Goal: Information Seeking & Learning: Learn about a topic

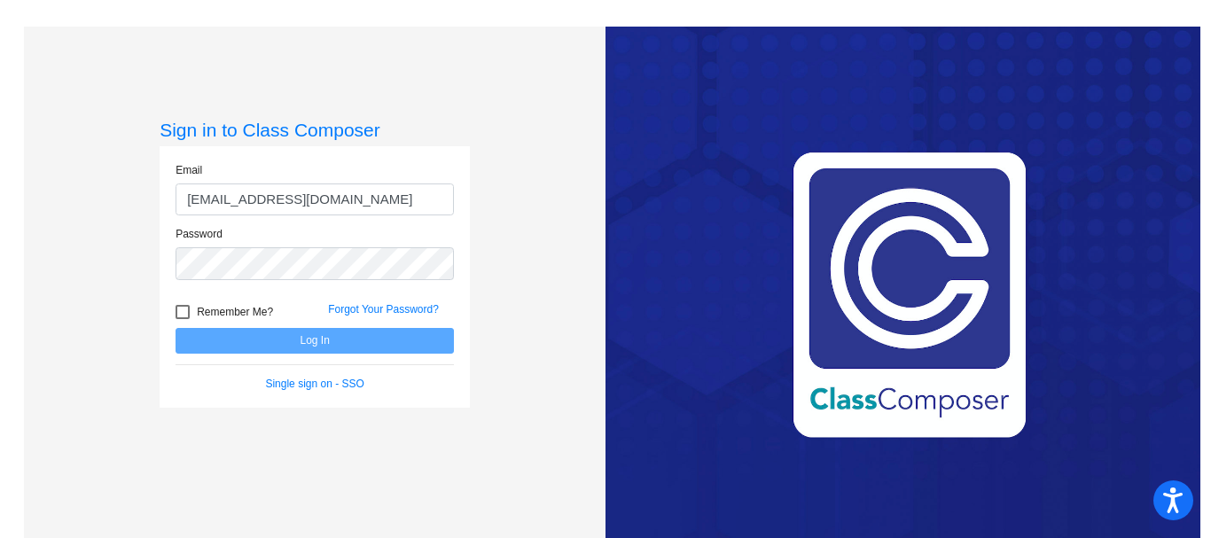
type input "[EMAIL_ADDRESS][DOMAIN_NAME]"
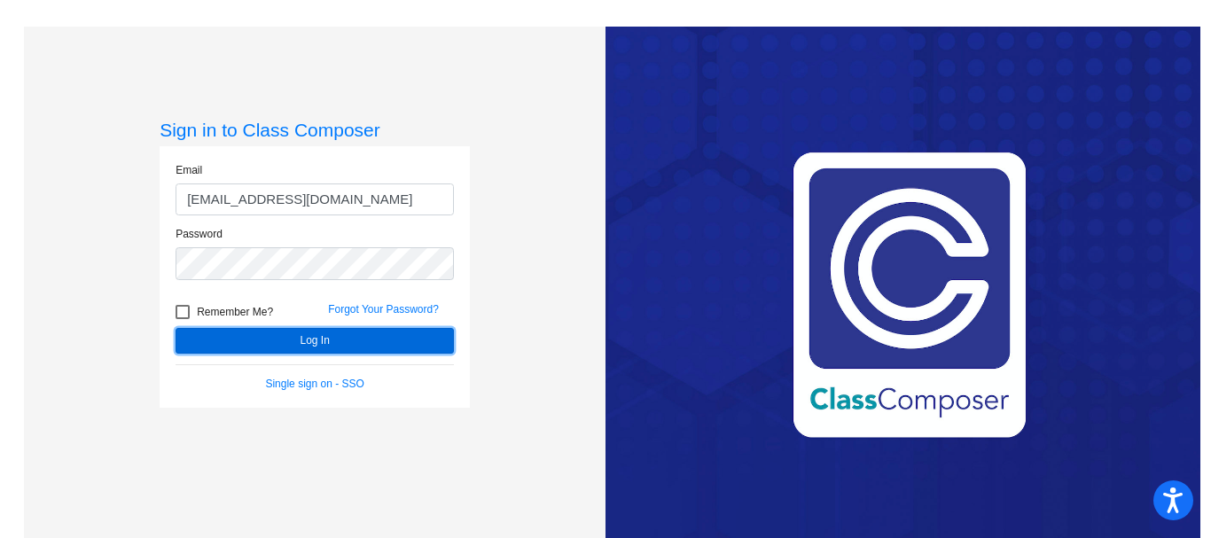
click at [355, 341] on button "Log In" at bounding box center [315, 341] width 278 height 26
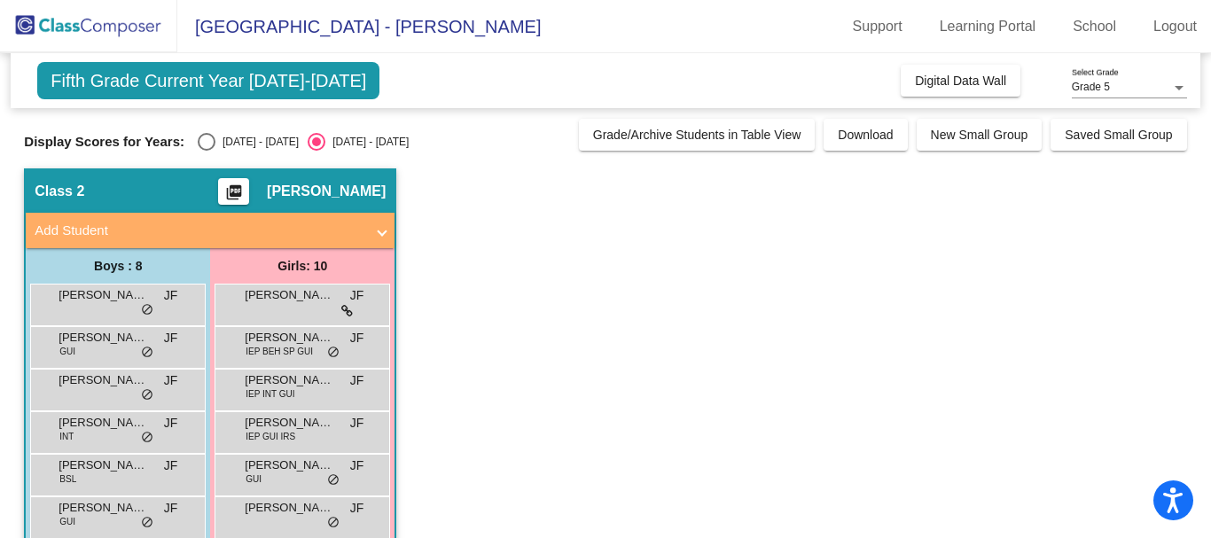
click at [208, 137] on div "Select an option" at bounding box center [207, 142] width 18 height 18
click at [207, 151] on input "[DATE] - [DATE]" at bounding box center [206, 151] width 1 height 1
radio input "true"
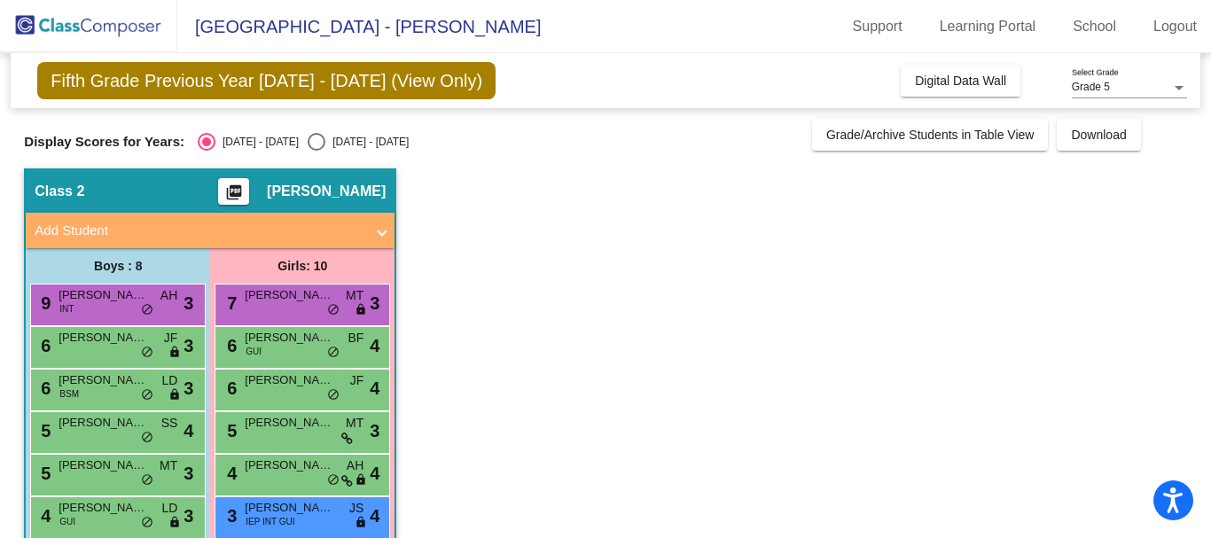
click at [1128, 78] on div "Grade 5 Select Grade" at bounding box center [1129, 83] width 115 height 30
click at [803, 327] on div at bounding box center [605, 269] width 1211 height 538
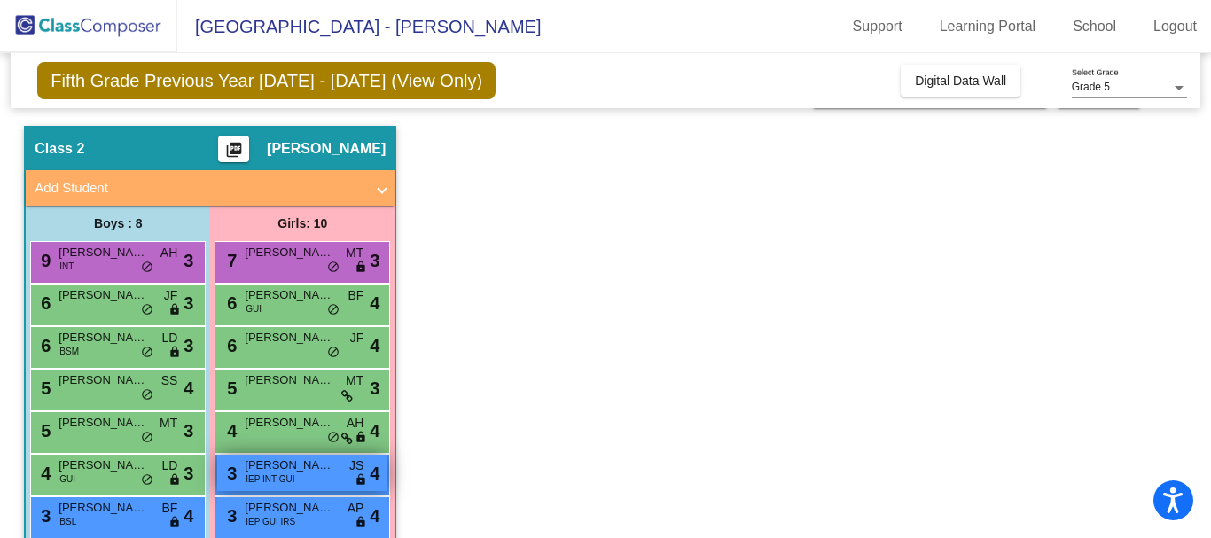
scroll to position [42, 0]
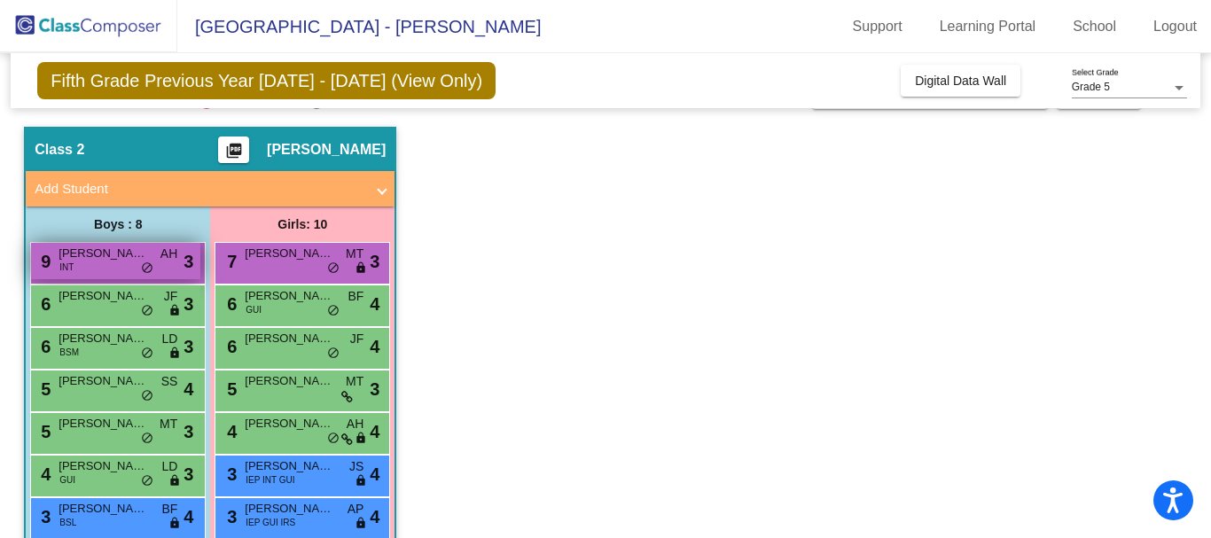
click at [97, 254] on span "[PERSON_NAME][GEOGRAPHIC_DATA]" at bounding box center [103, 254] width 89 height 18
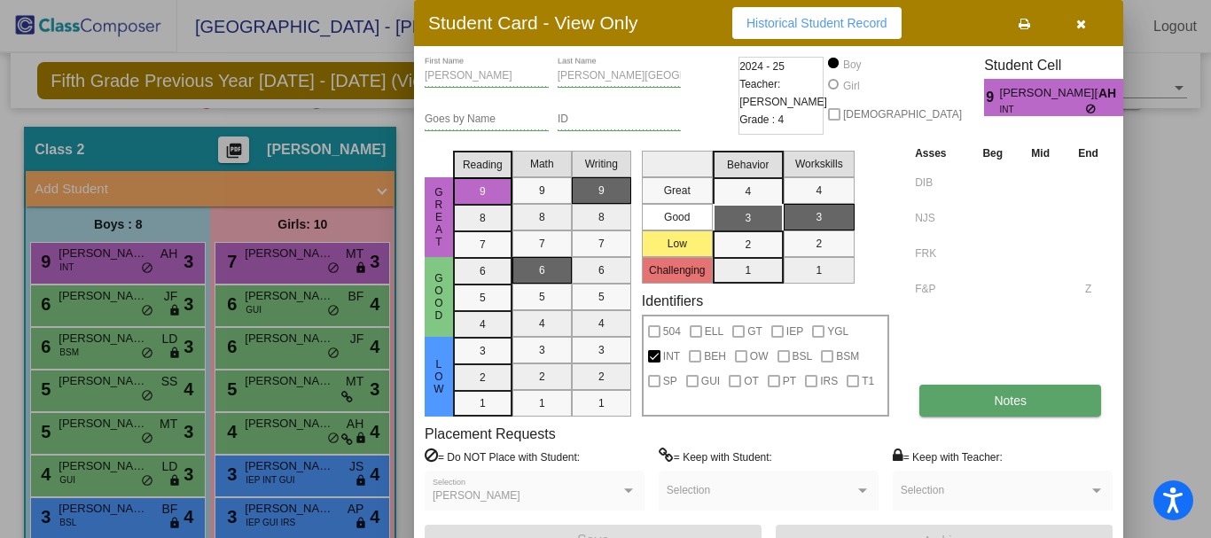
click at [991, 414] on button "Notes" at bounding box center [1011, 401] width 182 height 32
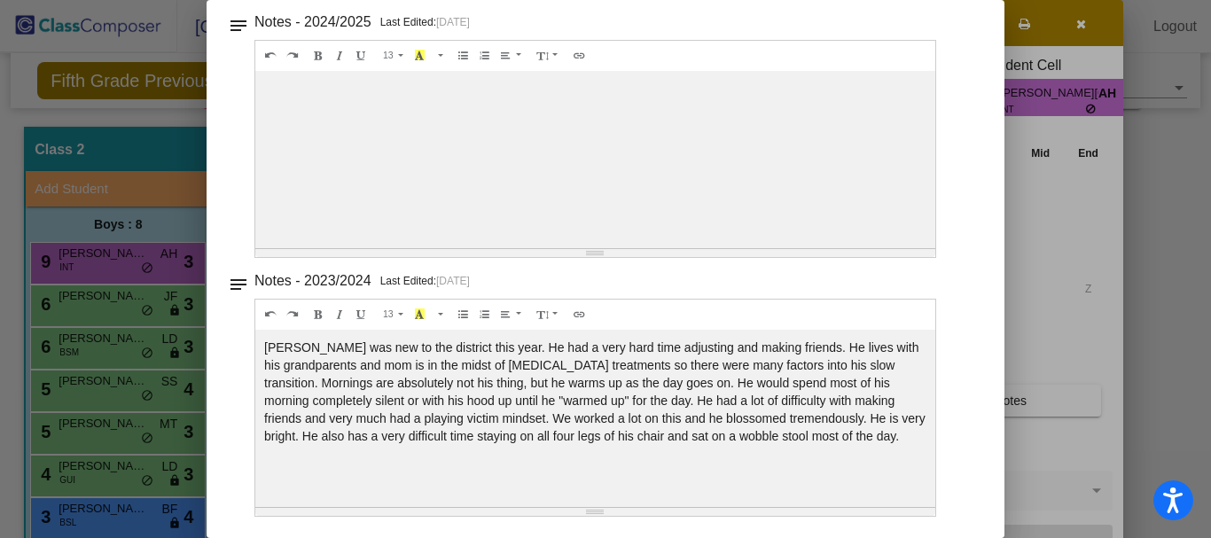
scroll to position [0, 0]
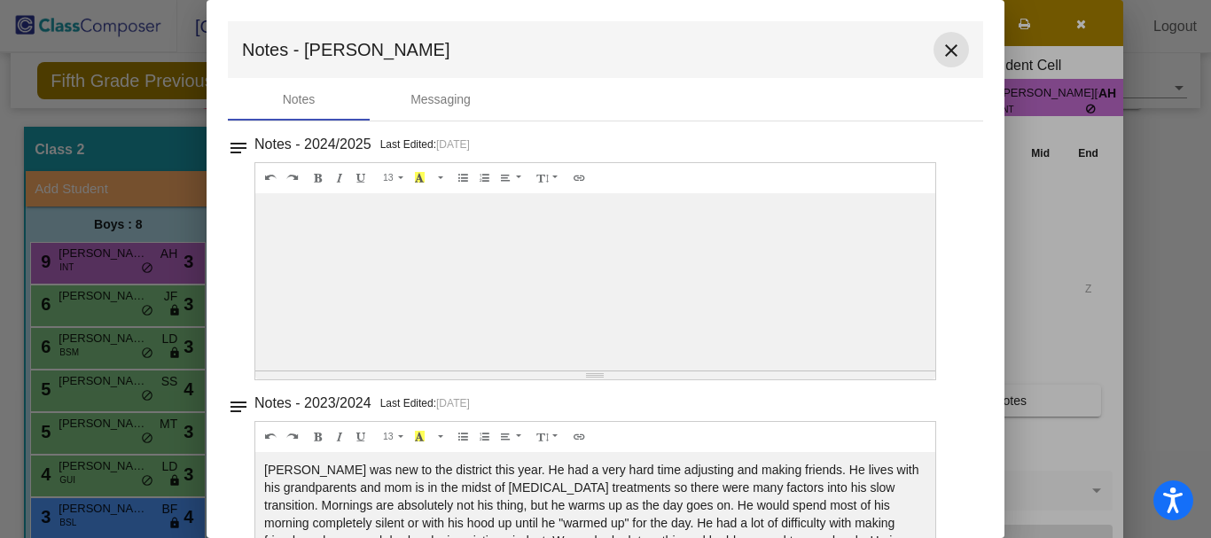
click at [944, 54] on mat-icon "close" at bounding box center [951, 50] width 21 height 21
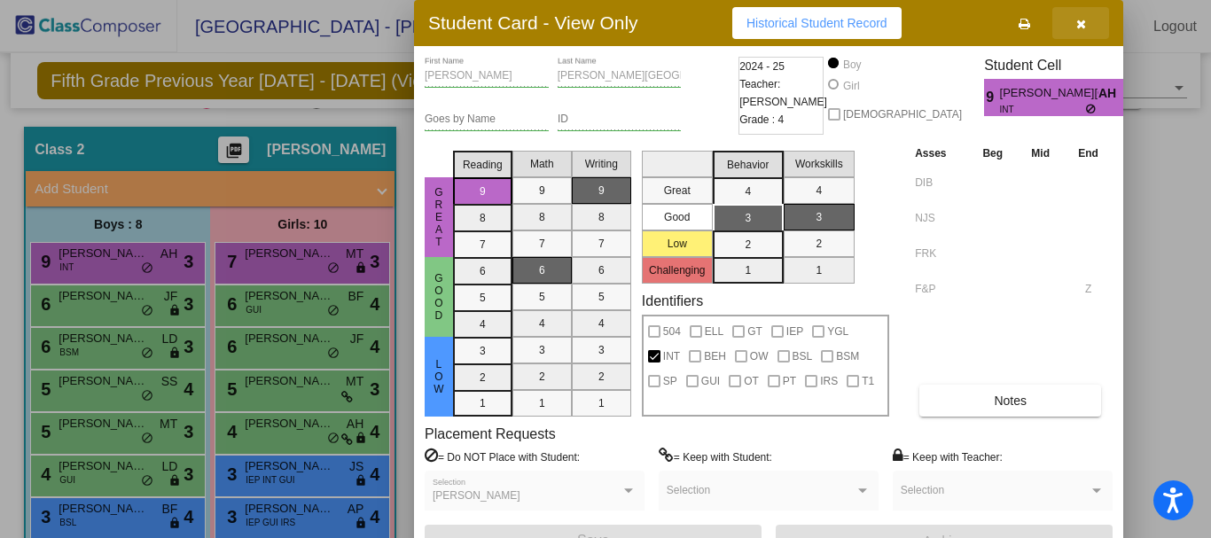
click at [1077, 24] on icon "button" at bounding box center [1082, 24] width 10 height 12
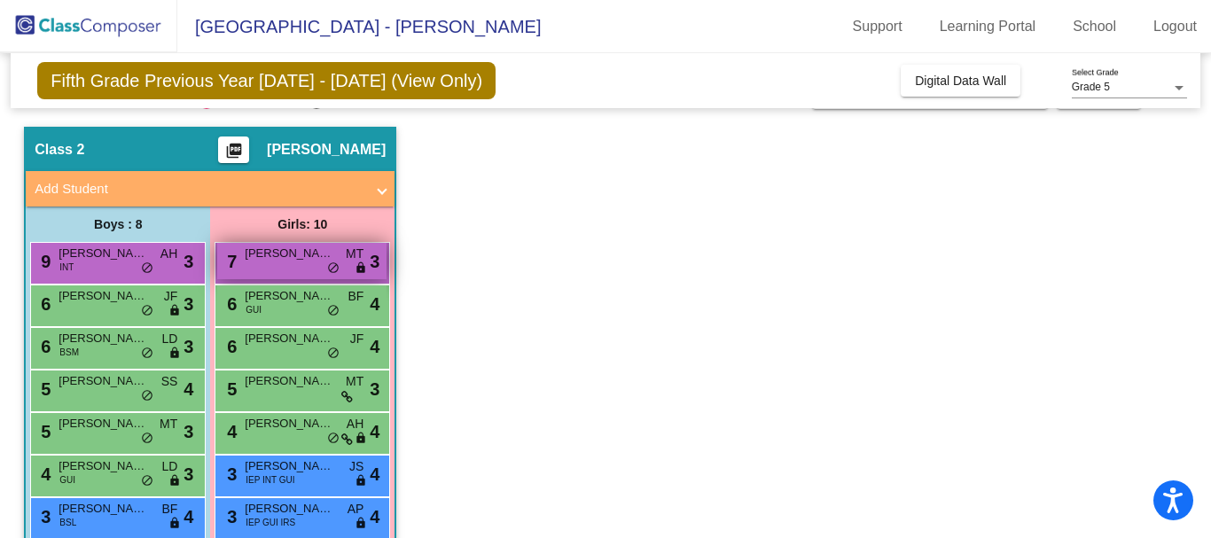
click at [276, 260] on span "[PERSON_NAME]" at bounding box center [289, 254] width 89 height 18
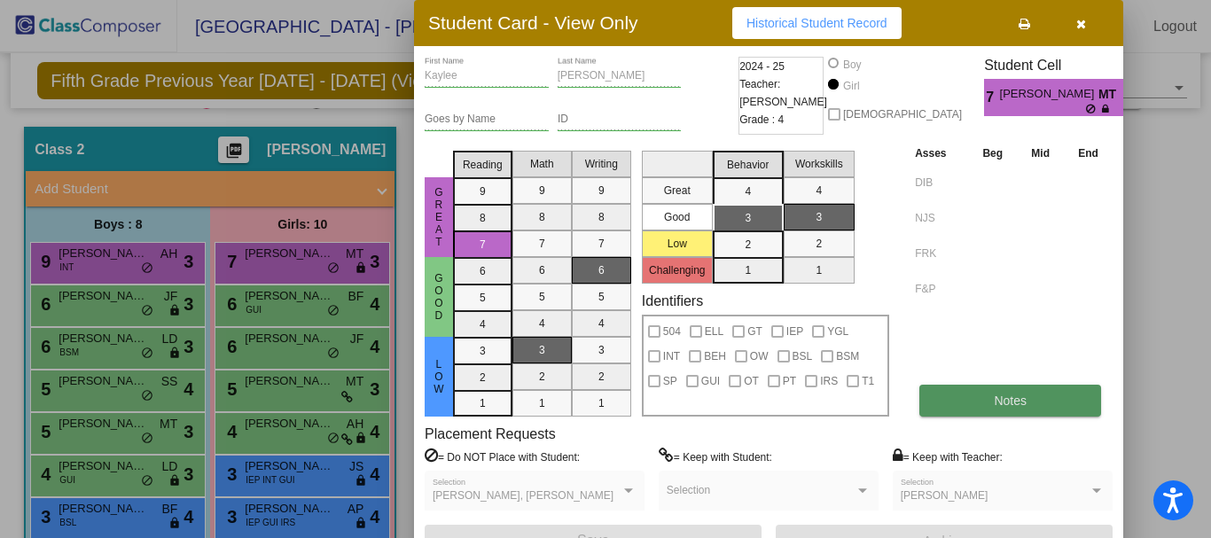
click at [967, 401] on button "Notes" at bounding box center [1011, 401] width 182 height 32
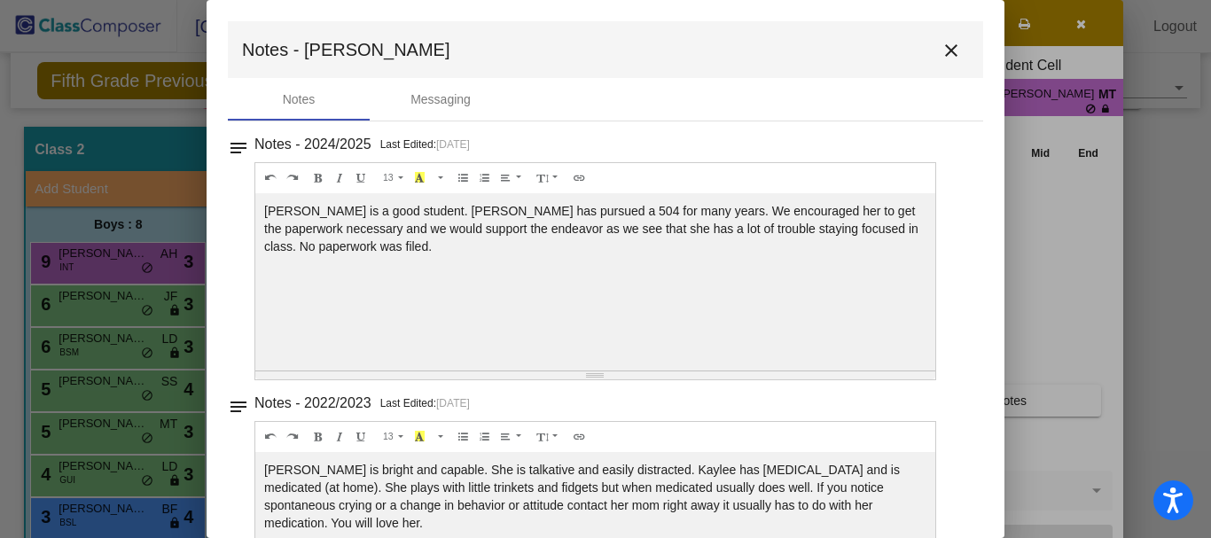
click at [941, 59] on mat-icon "close" at bounding box center [951, 50] width 21 height 21
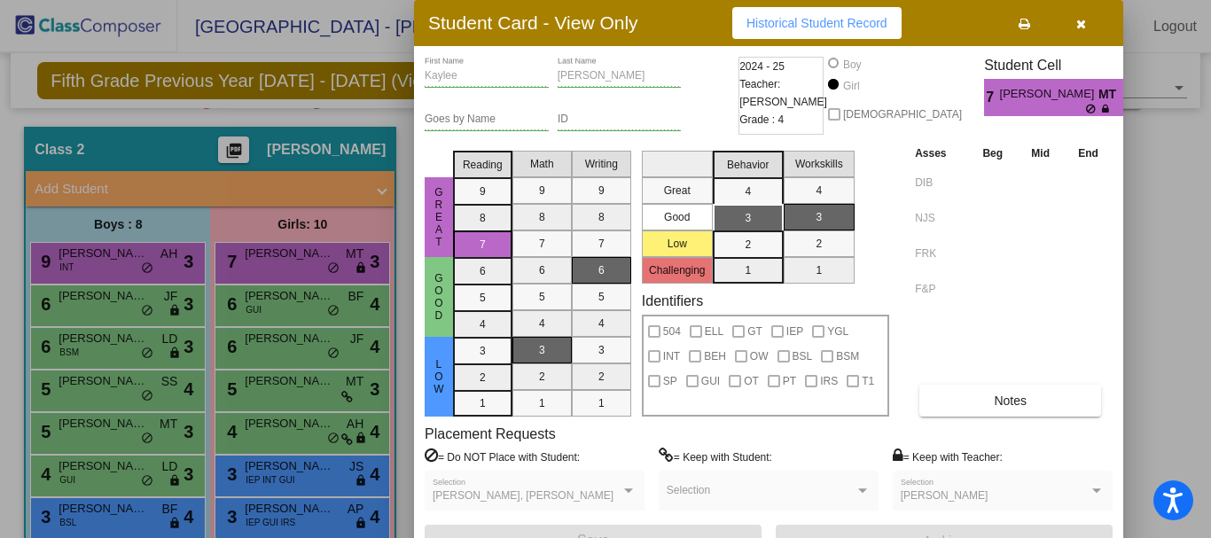
click at [137, 305] on div at bounding box center [605, 269] width 1211 height 538
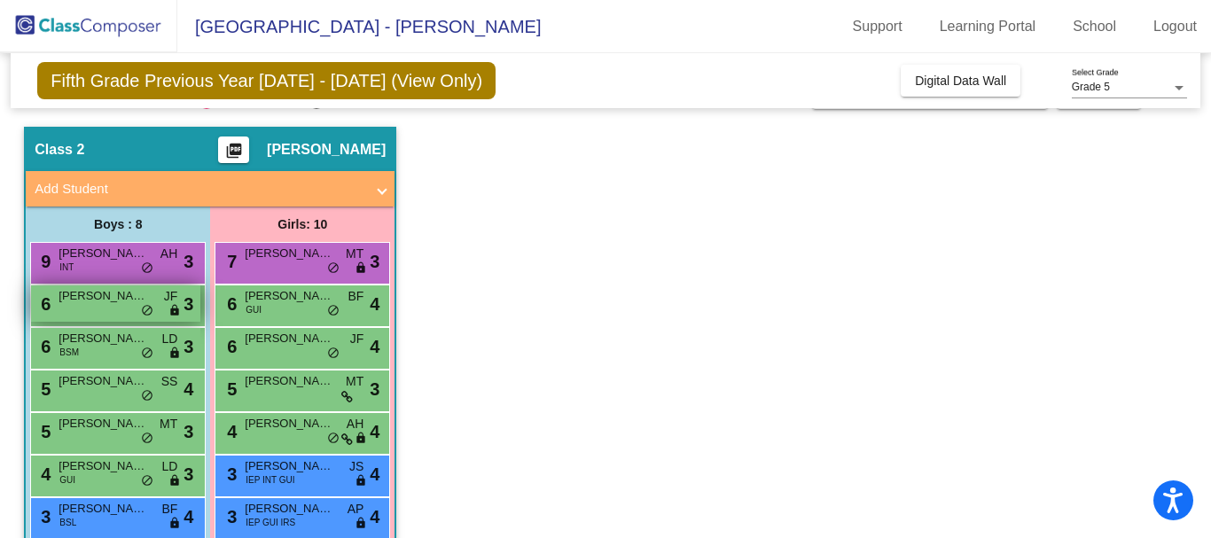
click at [124, 309] on div "6 [PERSON_NAME] JF lock do_not_disturb_alt 3" at bounding box center [115, 304] width 169 height 36
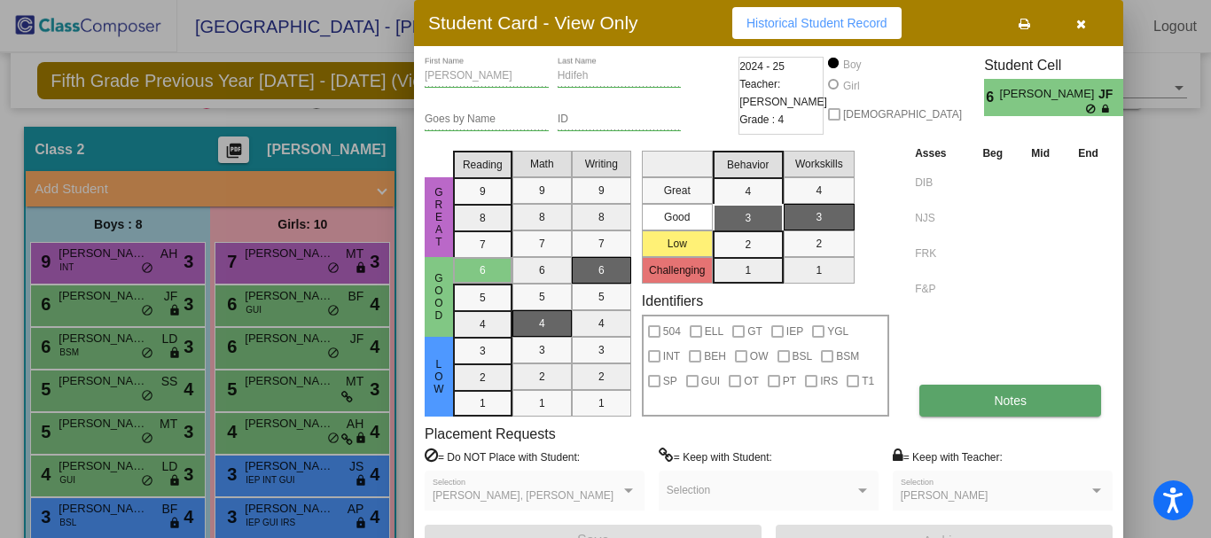
click at [946, 404] on button "Notes" at bounding box center [1011, 401] width 182 height 32
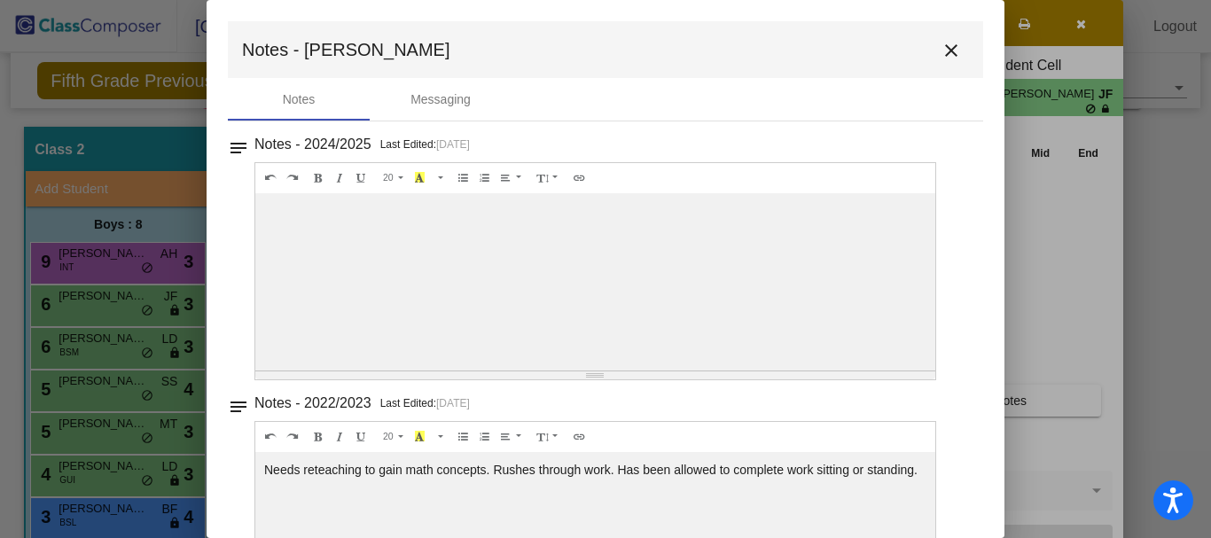
click at [520, 253] on div at bounding box center [595, 281] width 680 height 177
click at [941, 50] on mat-icon "close" at bounding box center [951, 50] width 21 height 21
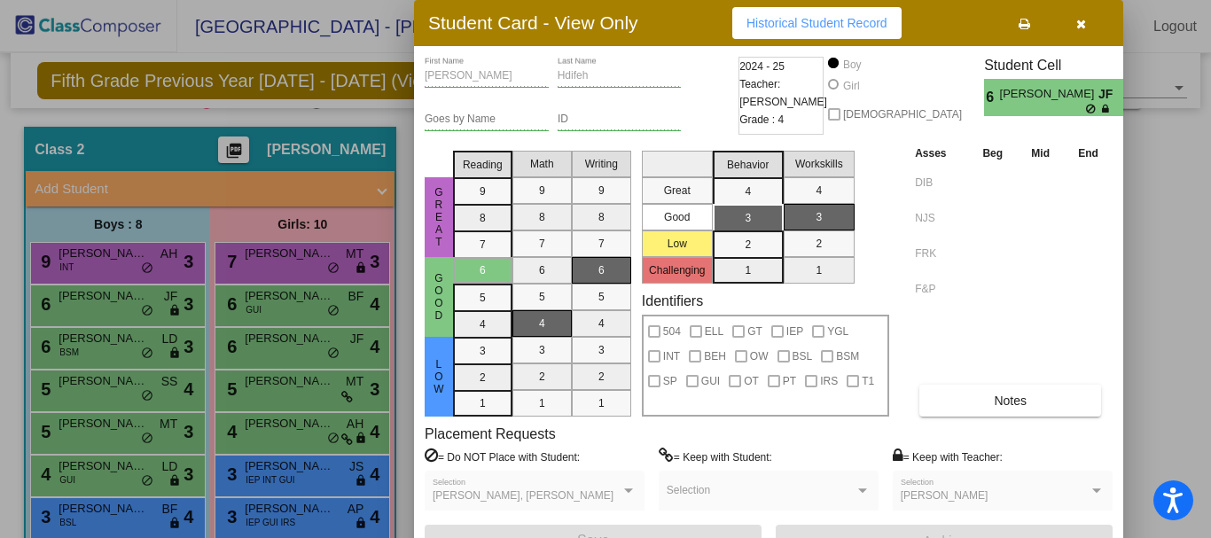
click at [87, 347] on div at bounding box center [605, 269] width 1211 height 538
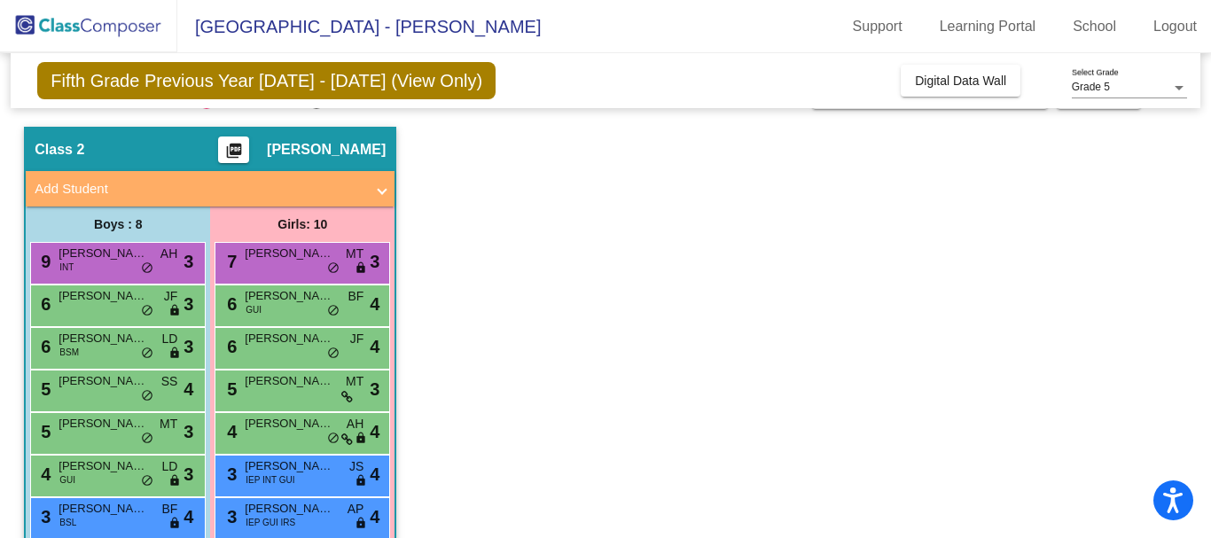
click at [87, 347] on span "[PERSON_NAME]" at bounding box center [103, 339] width 89 height 18
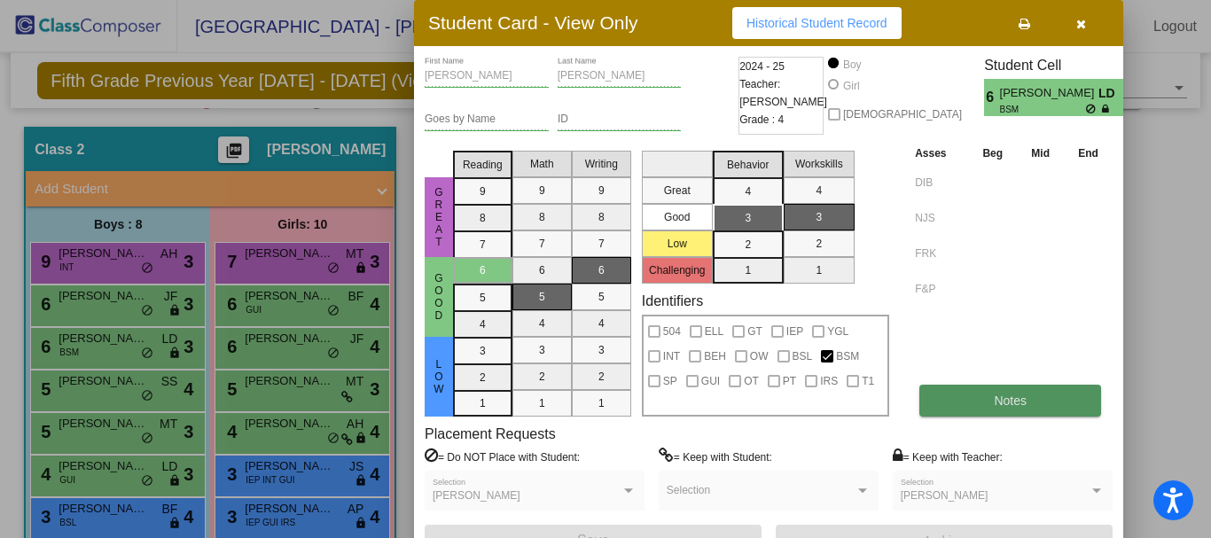
click at [959, 405] on button "Notes" at bounding box center [1011, 401] width 182 height 32
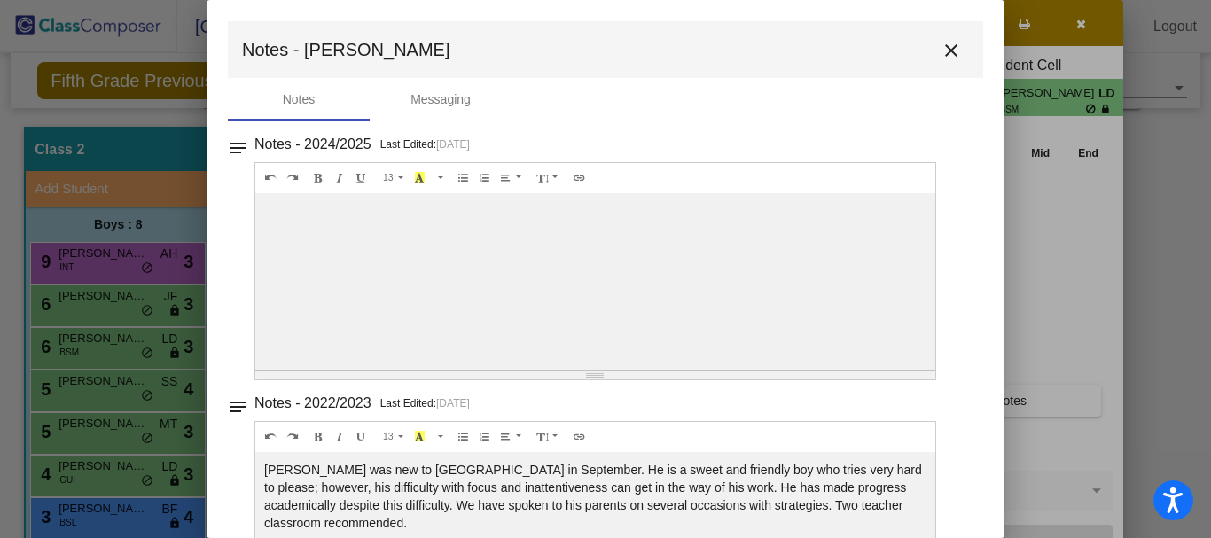
click at [941, 49] on mat-icon "close" at bounding box center [951, 50] width 21 height 21
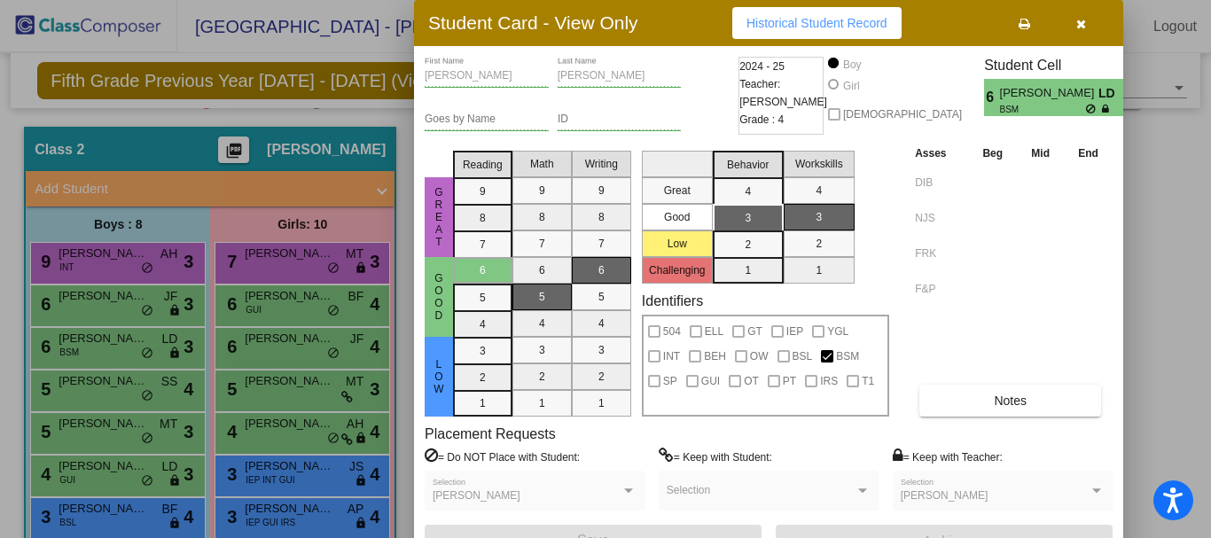
click at [112, 397] on div at bounding box center [605, 269] width 1211 height 538
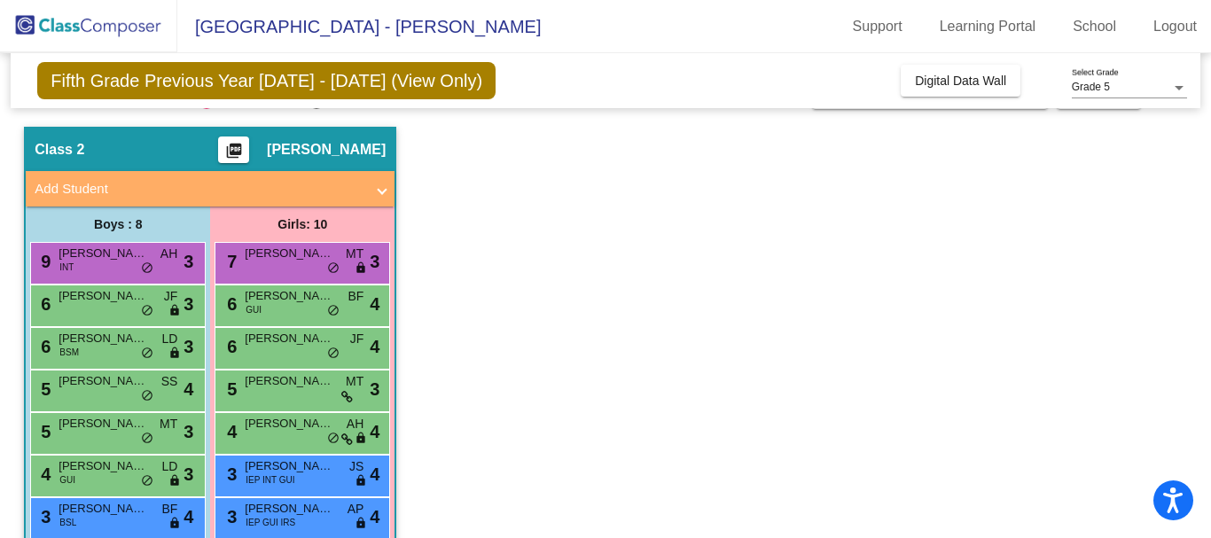
click at [112, 397] on div "5 [PERSON_NAME] SS lock do_not_disturb_alt 4" at bounding box center [115, 389] width 169 height 36
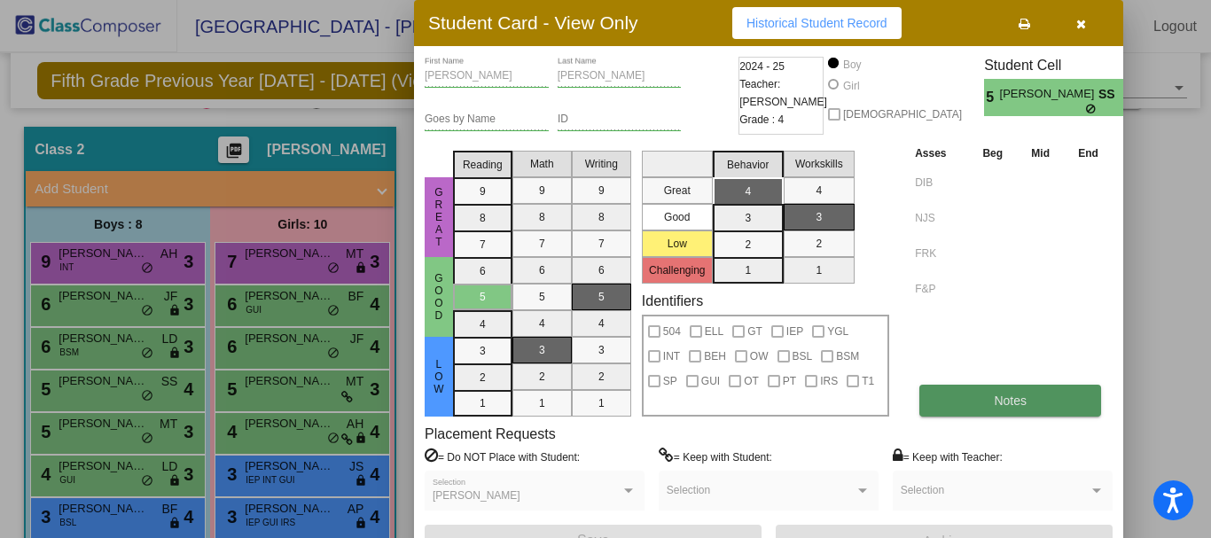
click at [947, 402] on button "Notes" at bounding box center [1011, 401] width 182 height 32
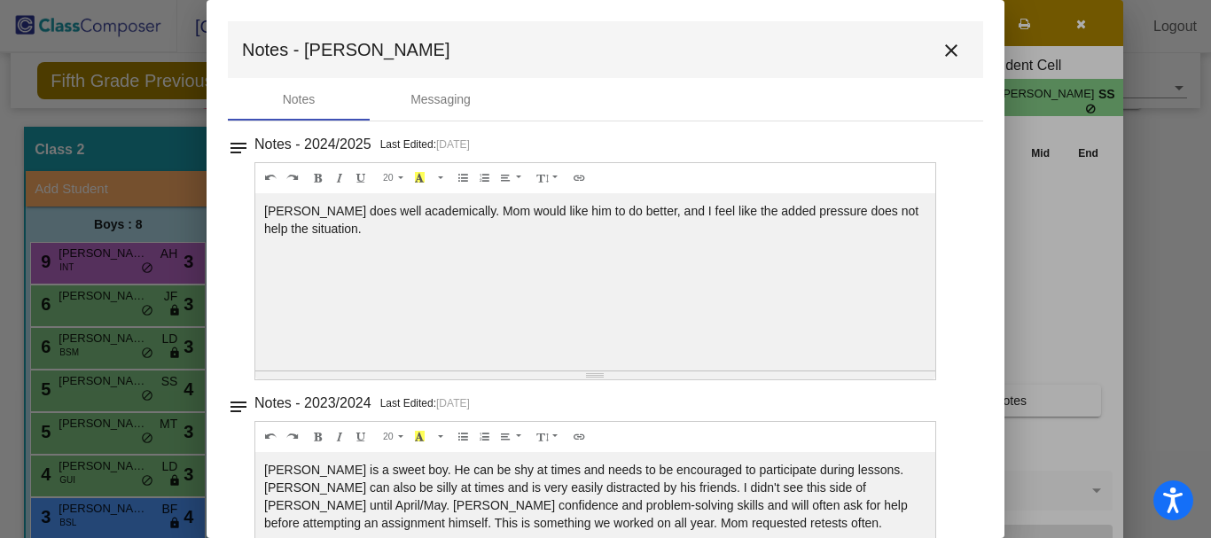
click at [941, 60] on mat-icon "close" at bounding box center [951, 50] width 21 height 21
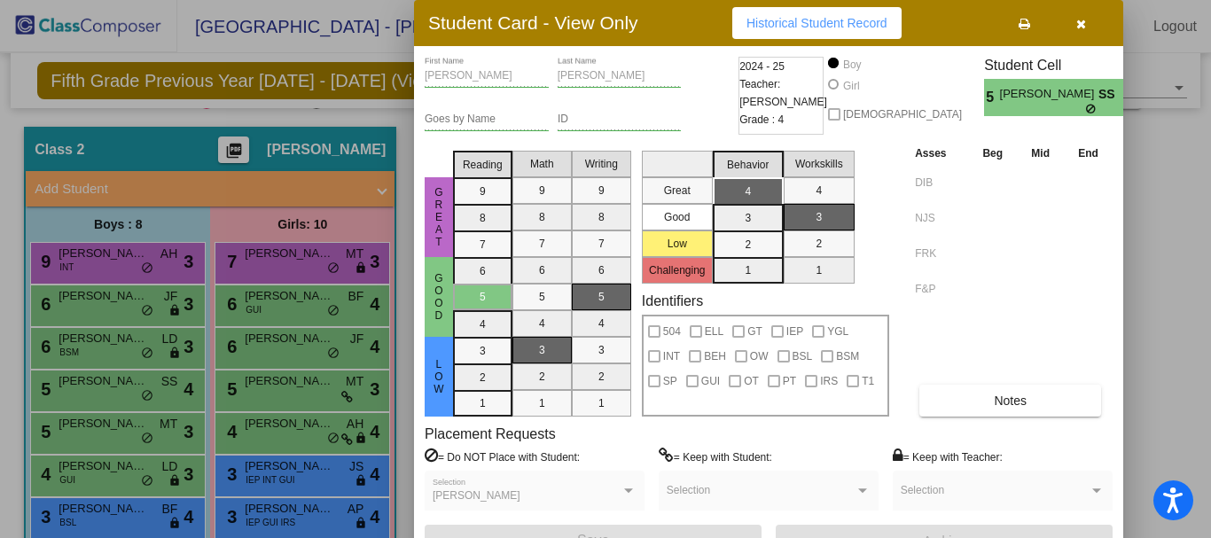
click at [67, 436] on div at bounding box center [605, 269] width 1211 height 538
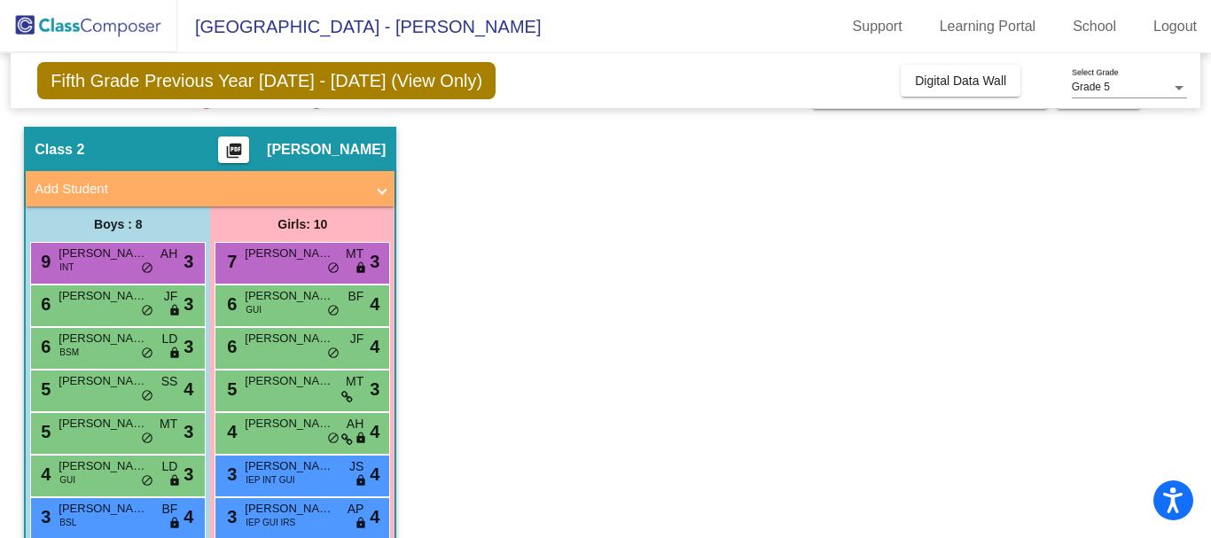
click at [67, 436] on div "5 [PERSON_NAME] MT lock do_not_disturb_alt 3" at bounding box center [115, 431] width 169 height 36
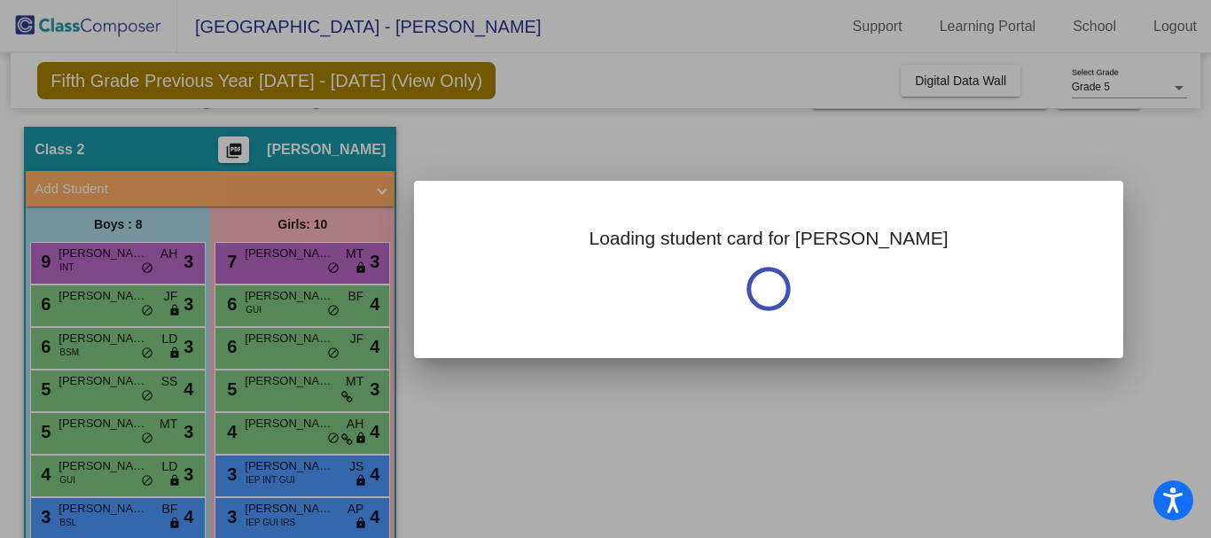
click at [67, 436] on div at bounding box center [605, 269] width 1211 height 538
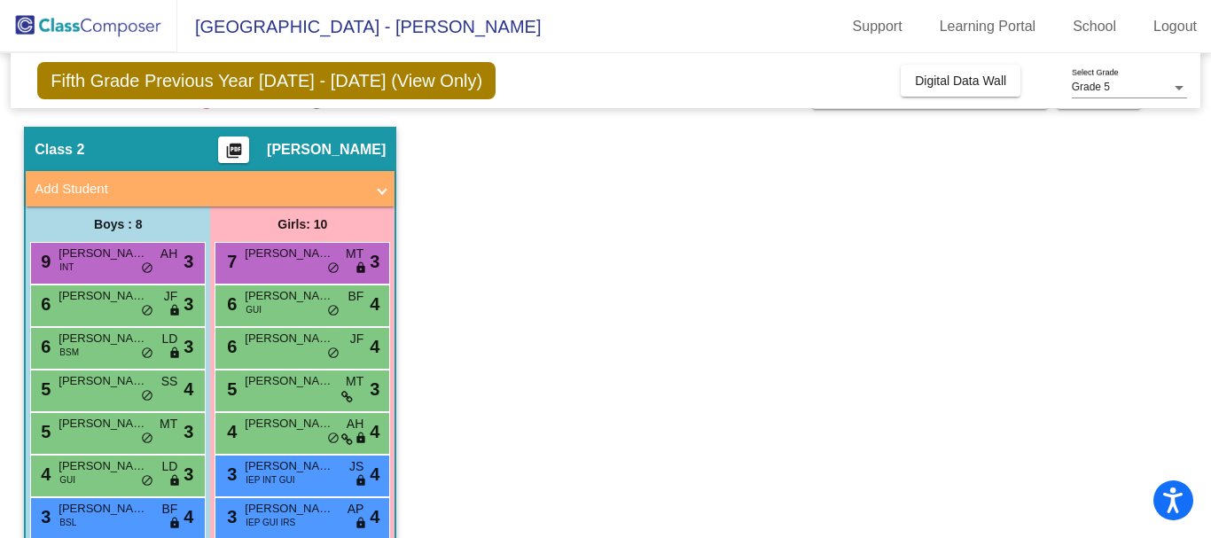
click at [67, 436] on div "5 [PERSON_NAME] MT lock do_not_disturb_alt 3" at bounding box center [115, 431] width 169 height 36
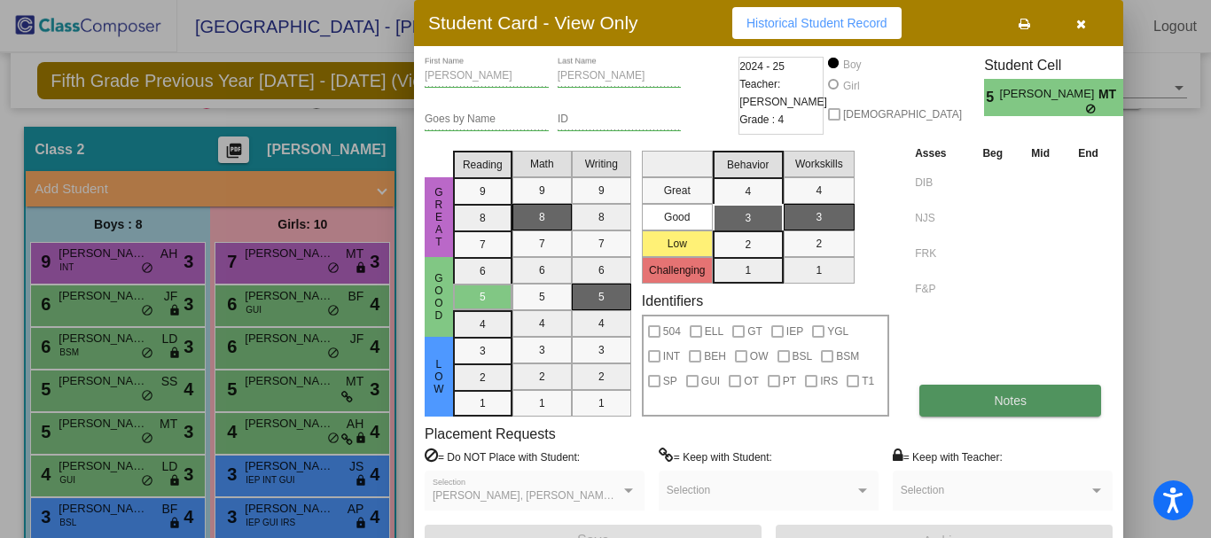
click at [943, 389] on button "Notes" at bounding box center [1011, 401] width 182 height 32
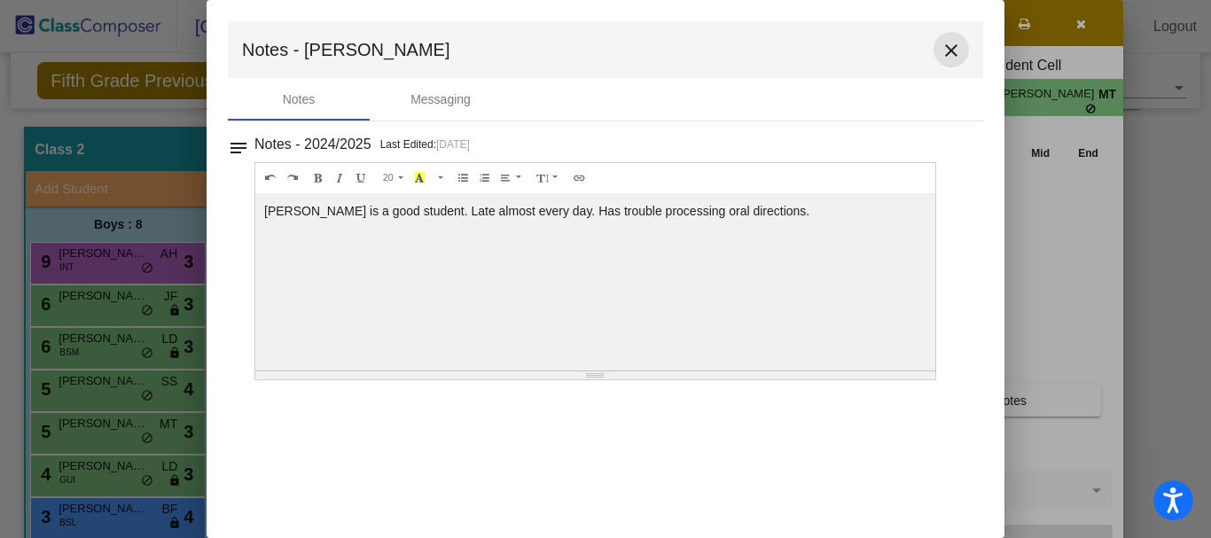
click at [944, 53] on mat-icon "close" at bounding box center [951, 50] width 21 height 21
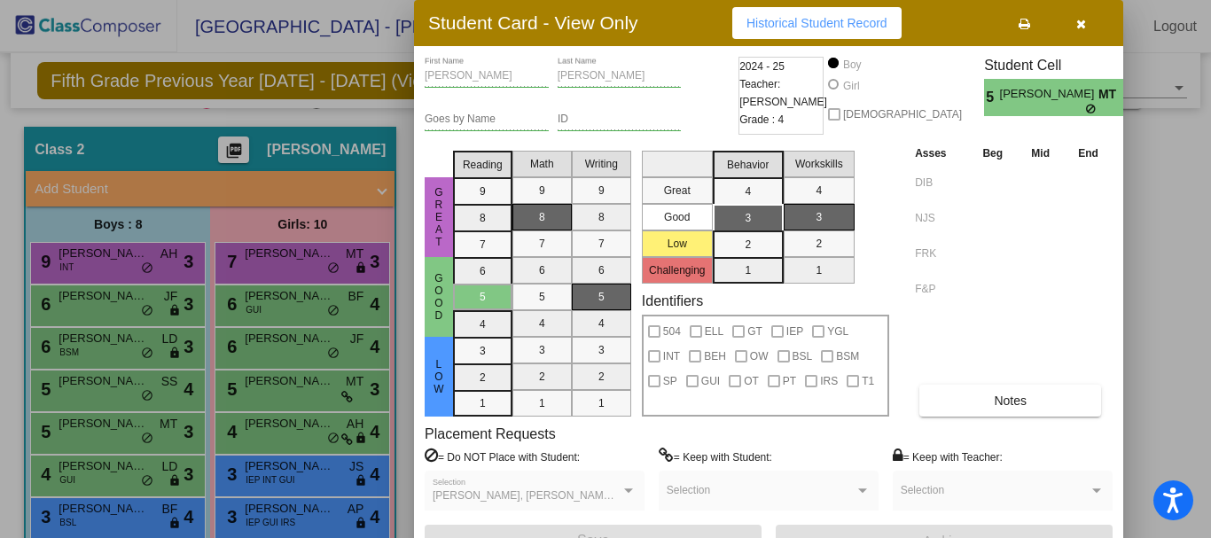
click at [122, 513] on div at bounding box center [605, 269] width 1211 height 538
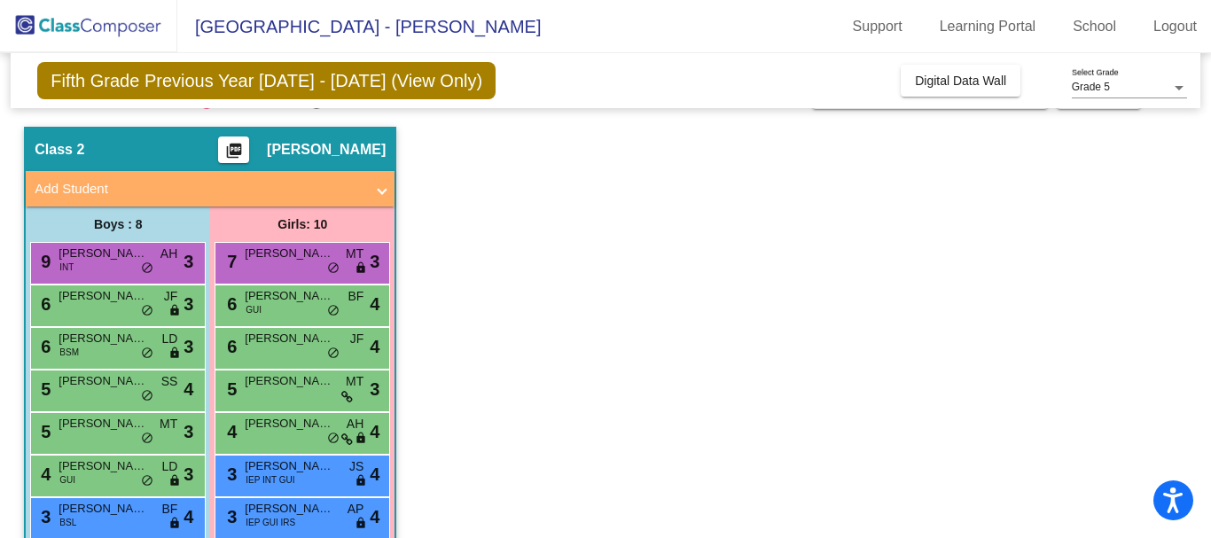
click at [122, 513] on span "[PERSON_NAME]" at bounding box center [103, 509] width 89 height 18
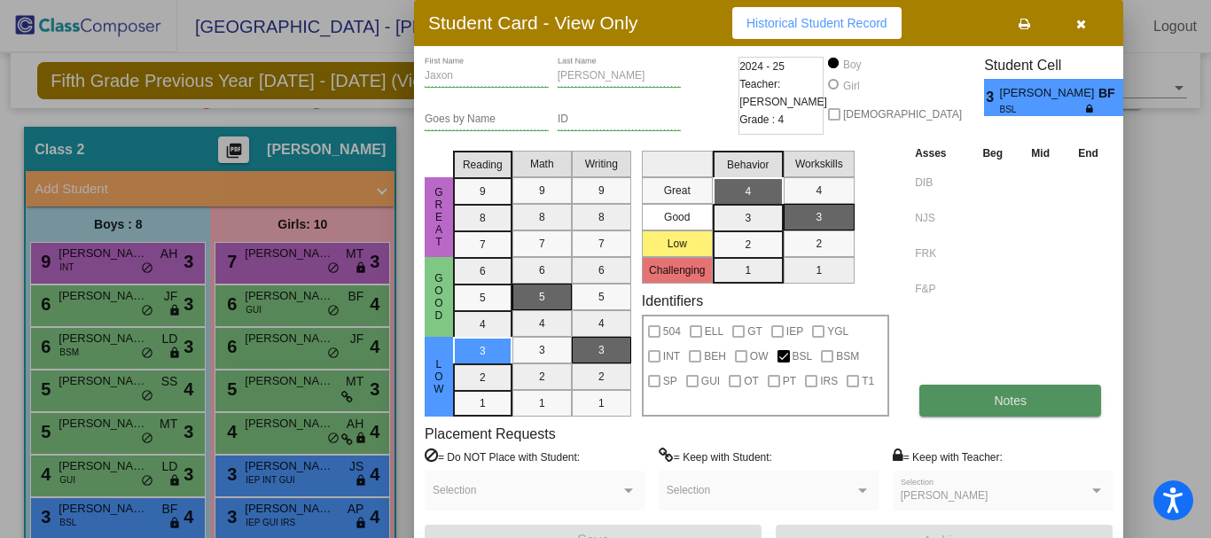
click at [952, 395] on button "Notes" at bounding box center [1011, 401] width 182 height 32
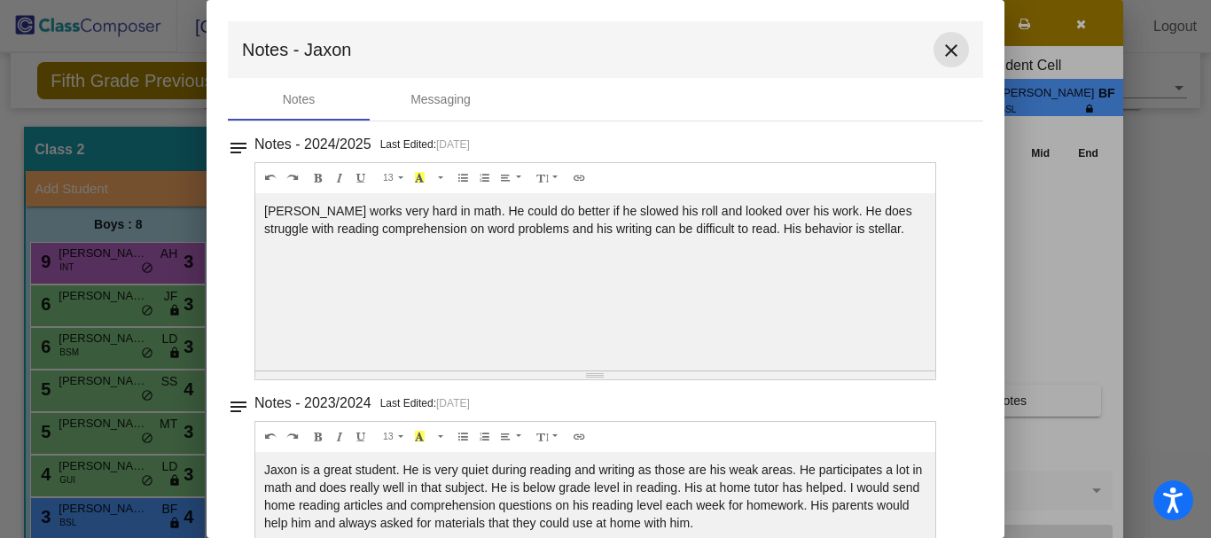
click at [954, 49] on button "close" at bounding box center [951, 49] width 35 height 35
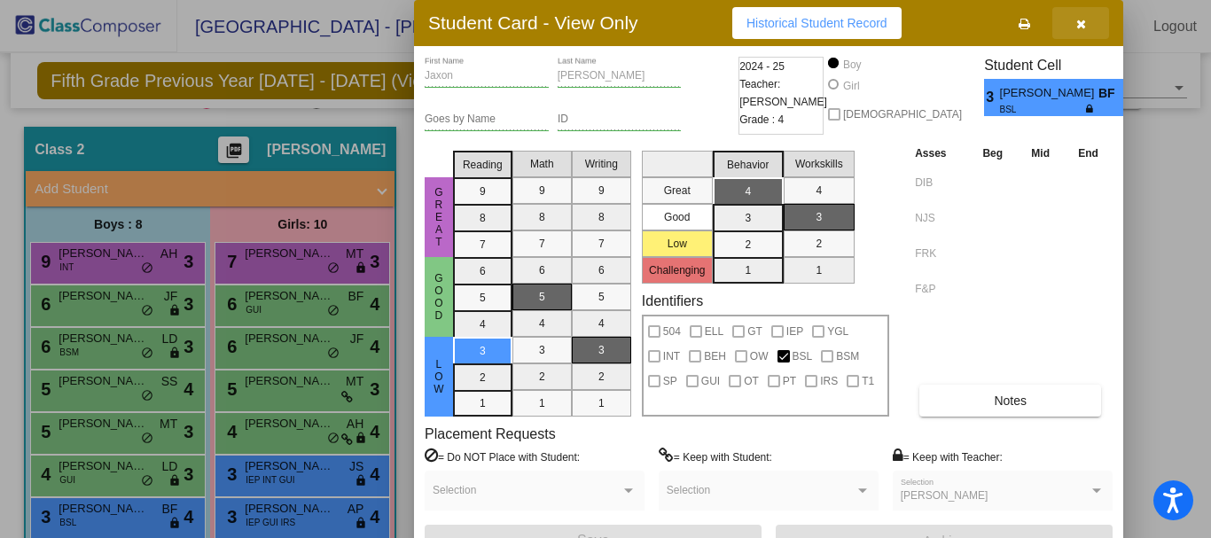
click at [1078, 34] on button "button" at bounding box center [1081, 23] width 57 height 32
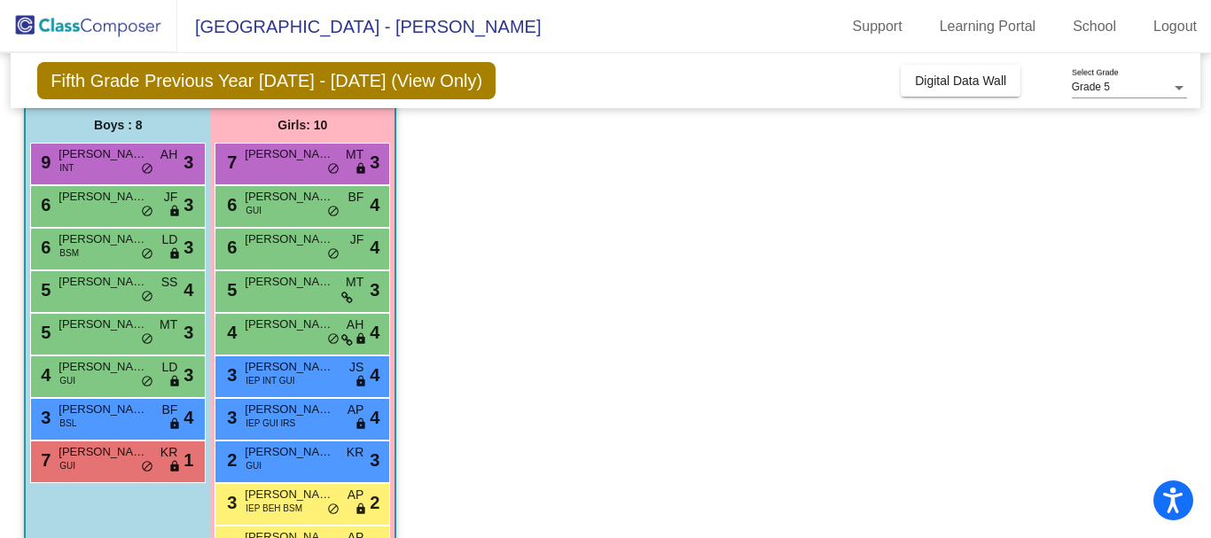
scroll to position [200, 0]
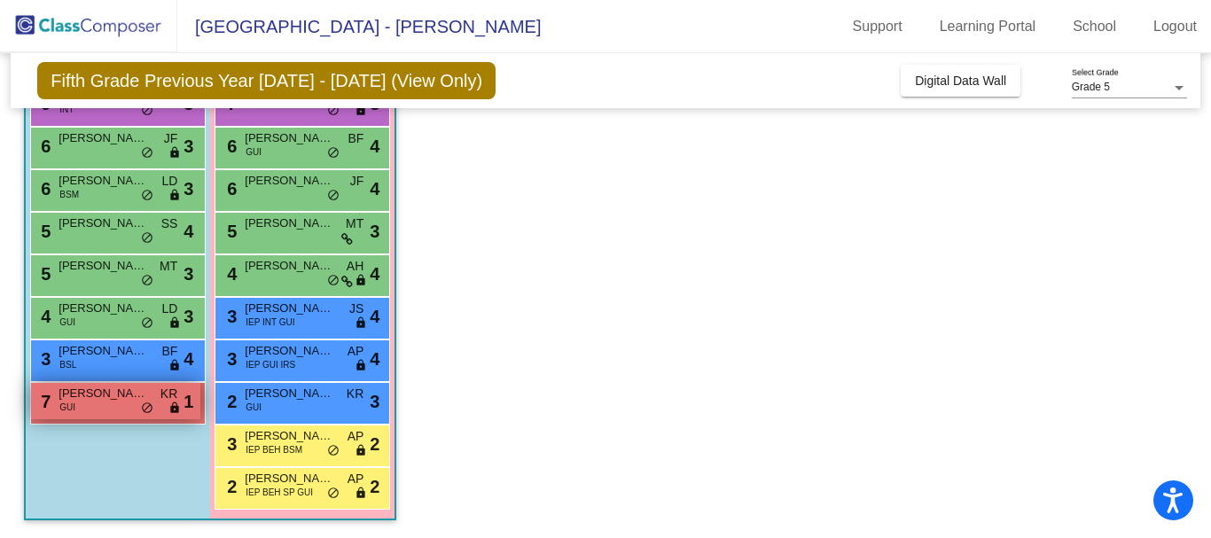
click at [118, 400] on span "[PERSON_NAME]" at bounding box center [103, 394] width 89 height 18
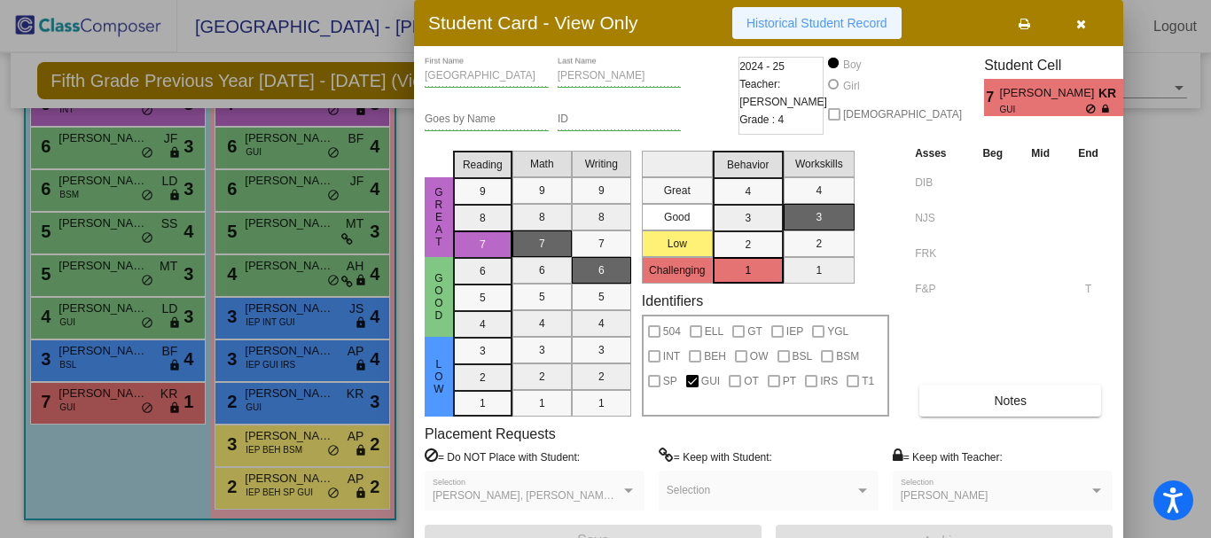
click at [811, 27] on span "Historical Student Record" at bounding box center [817, 23] width 141 height 14
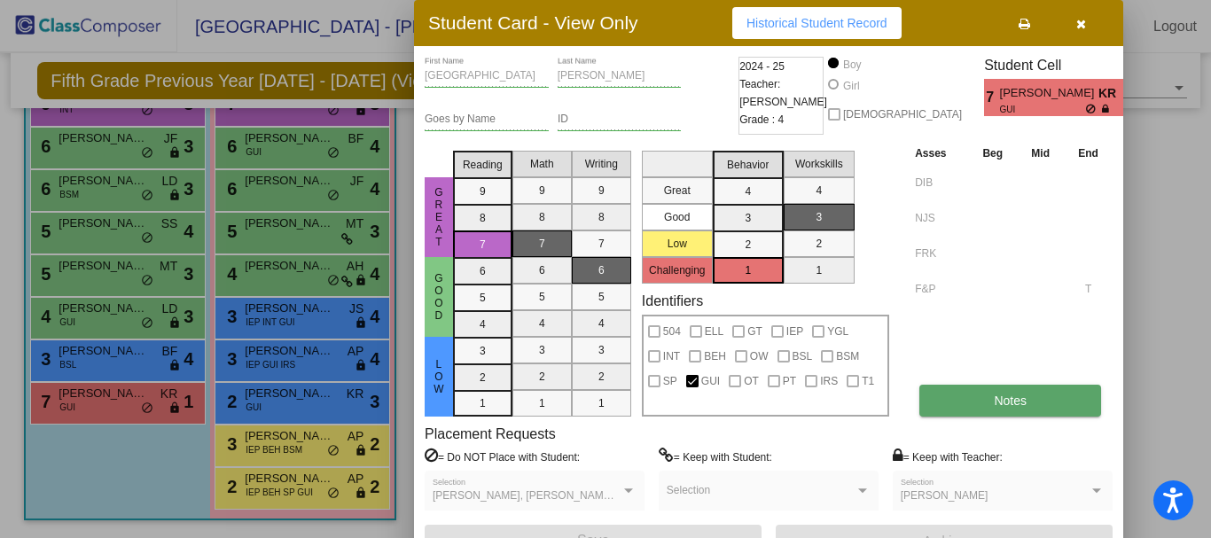
click at [970, 388] on button "Notes" at bounding box center [1011, 401] width 182 height 32
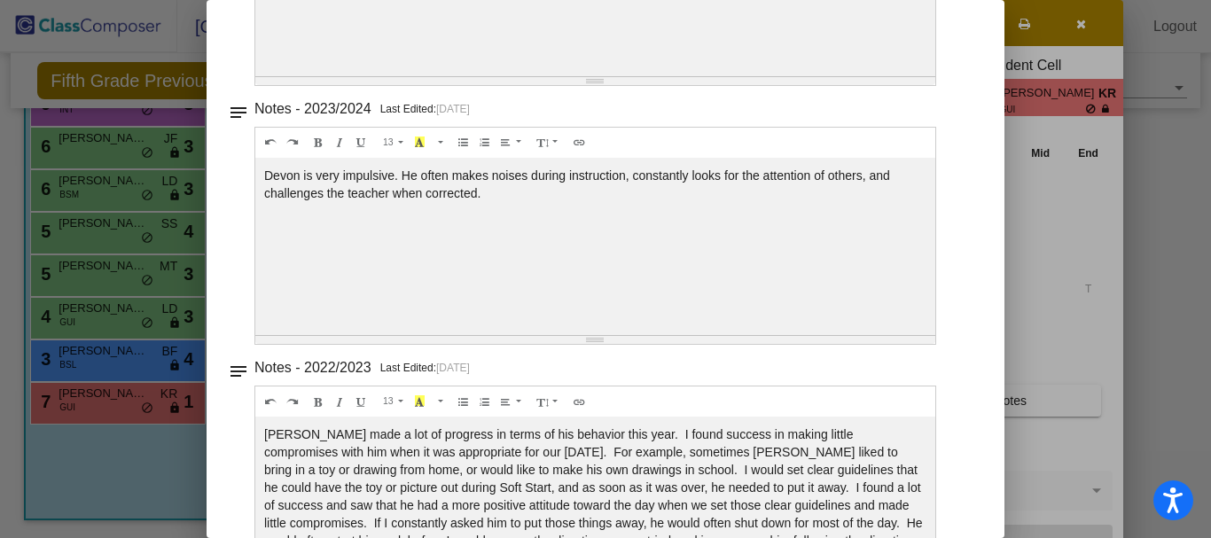
scroll to position [0, 0]
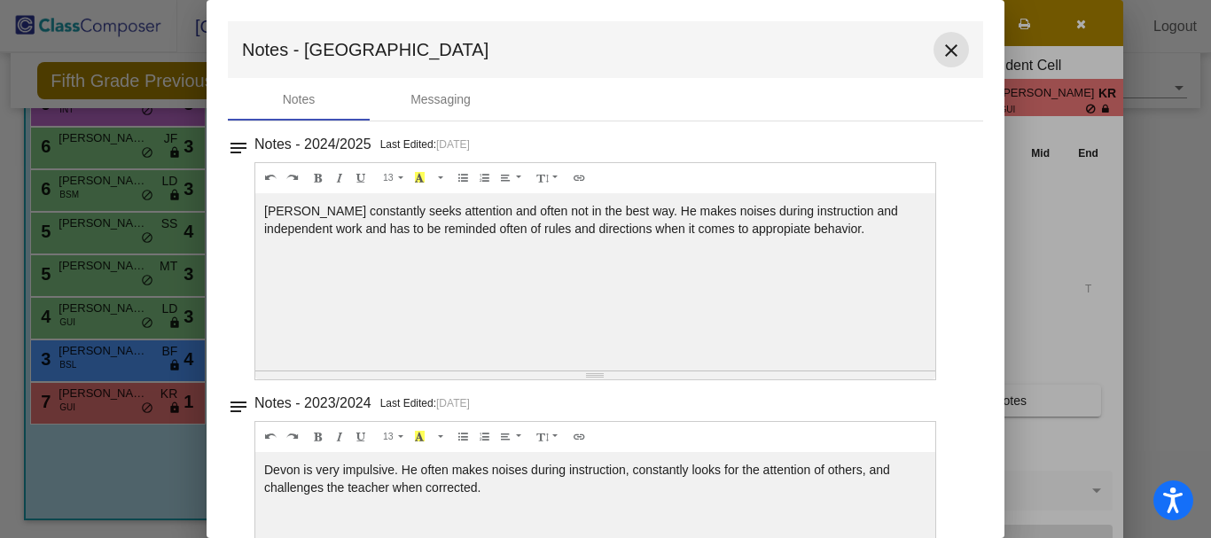
click at [941, 46] on mat-icon "close" at bounding box center [951, 50] width 21 height 21
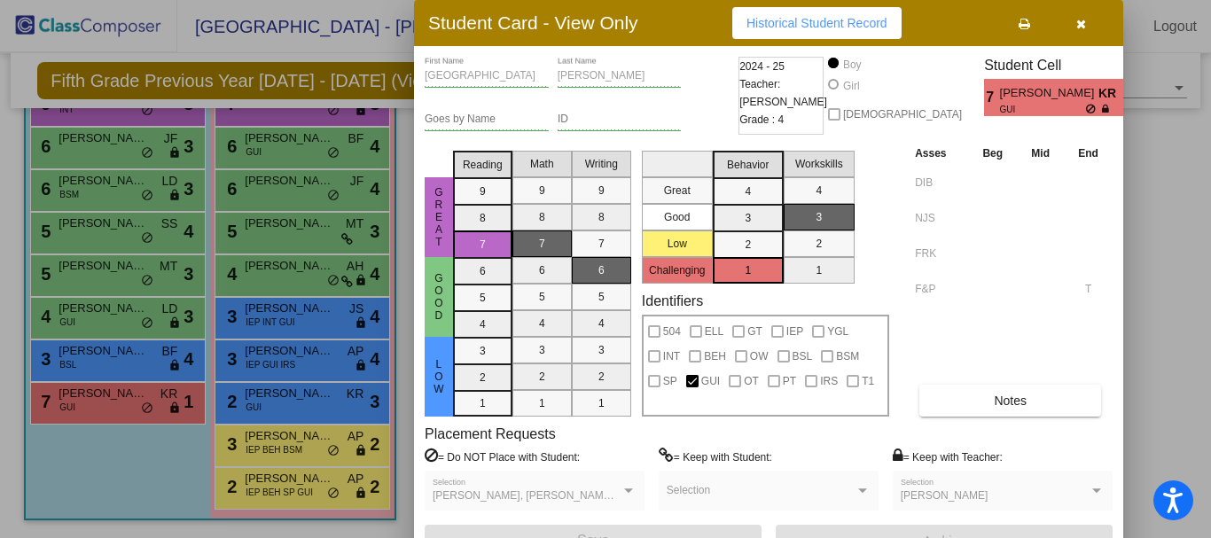
click at [315, 151] on div at bounding box center [605, 269] width 1211 height 538
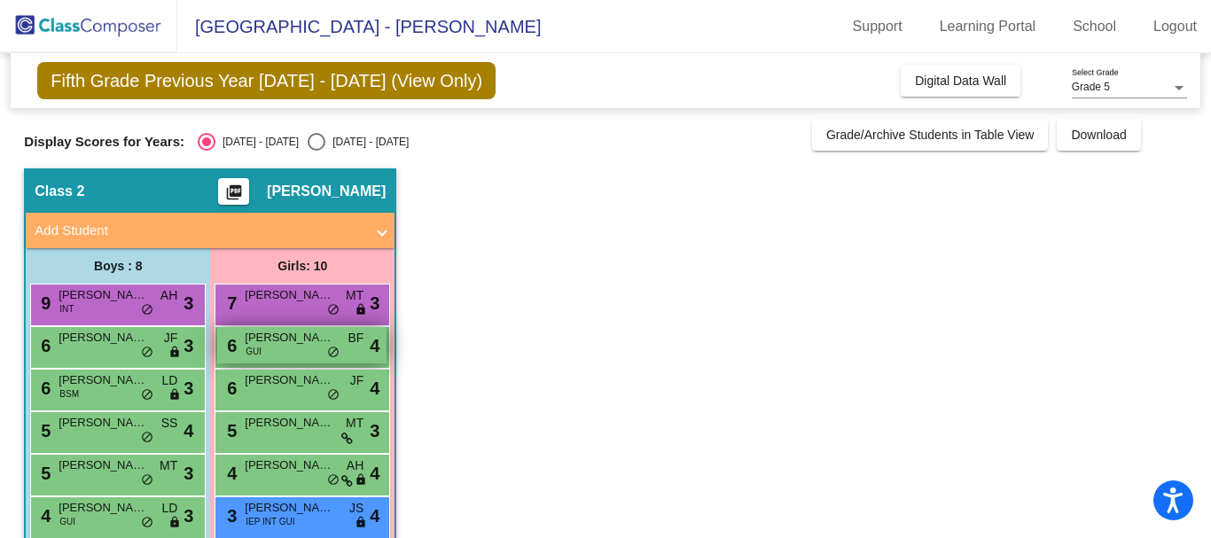
click at [298, 332] on span "[PERSON_NAME]" at bounding box center [289, 338] width 89 height 18
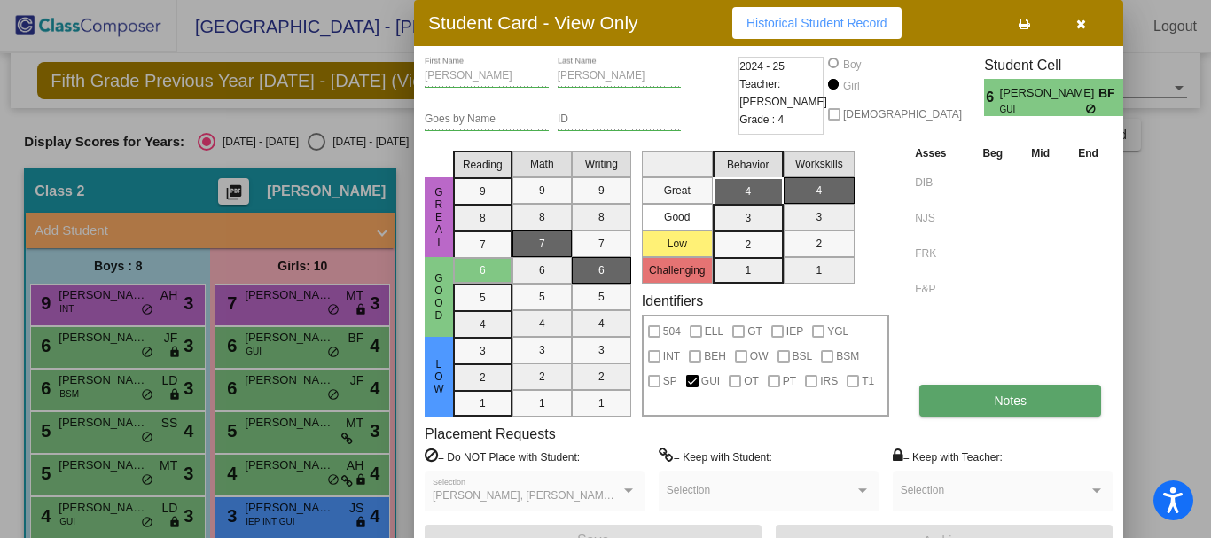
click at [980, 401] on button "Notes" at bounding box center [1011, 401] width 182 height 32
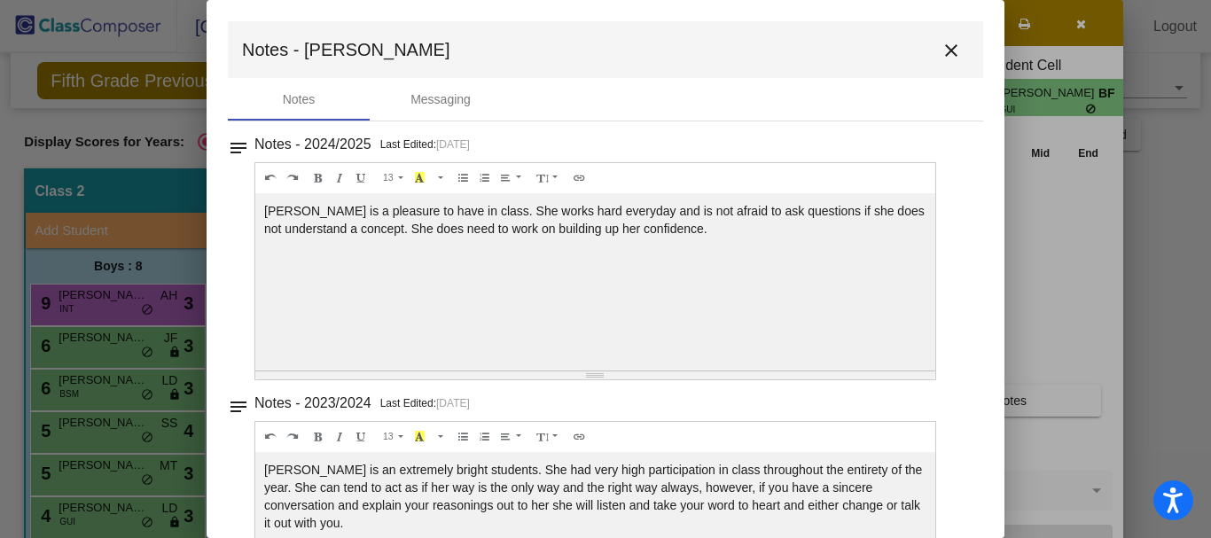
click at [948, 44] on mat-icon "close" at bounding box center [951, 50] width 21 height 21
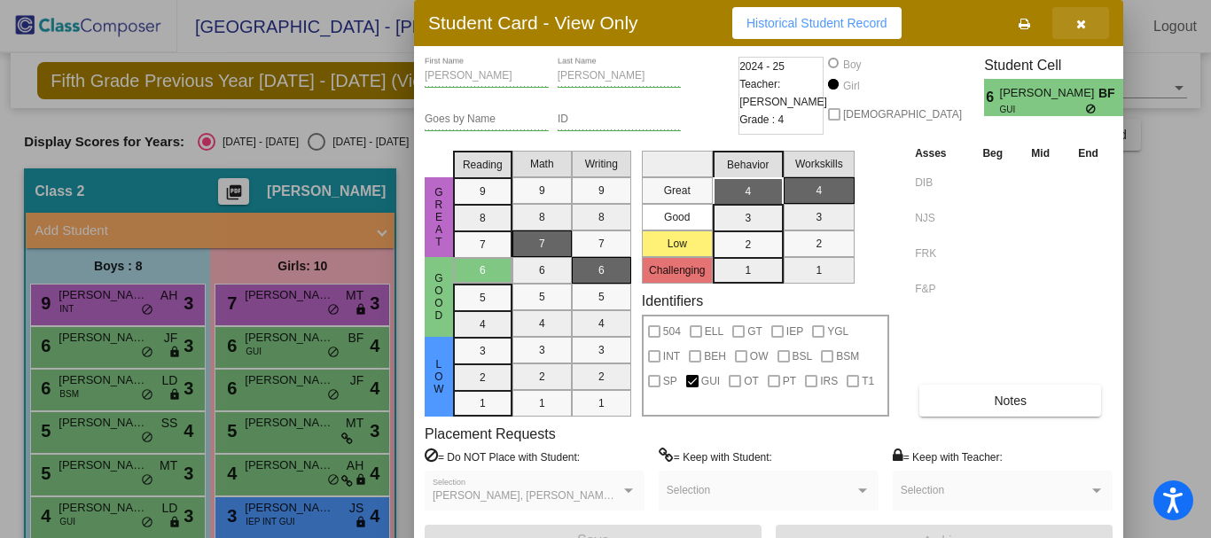
click at [1080, 26] on icon "button" at bounding box center [1082, 24] width 10 height 12
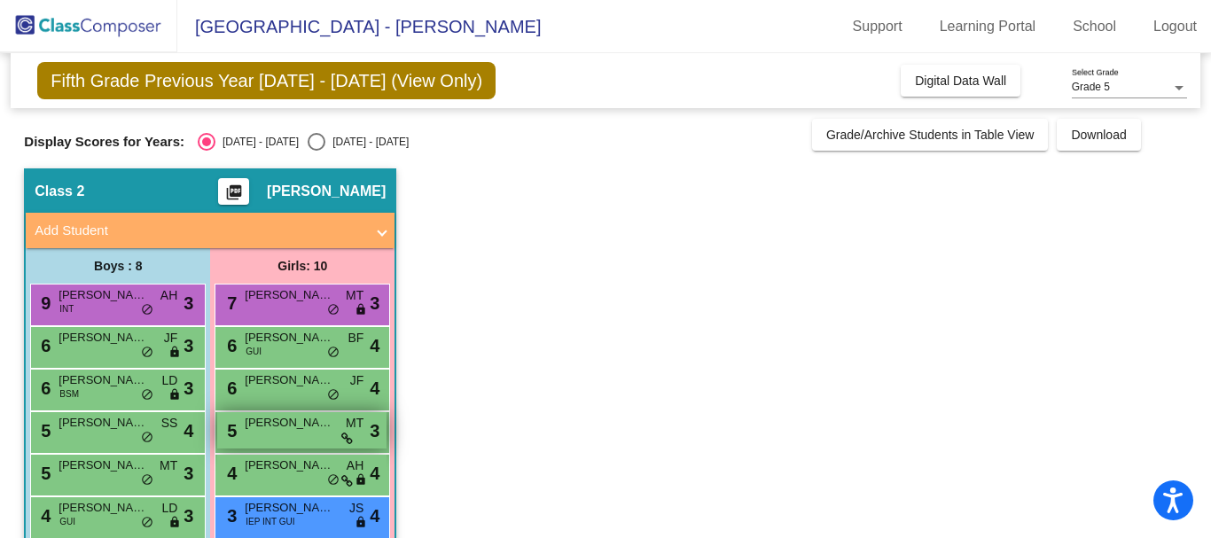
click at [275, 432] on div "5 [PERSON_NAME] MT lock do_not_disturb_alt 3" at bounding box center [301, 430] width 169 height 36
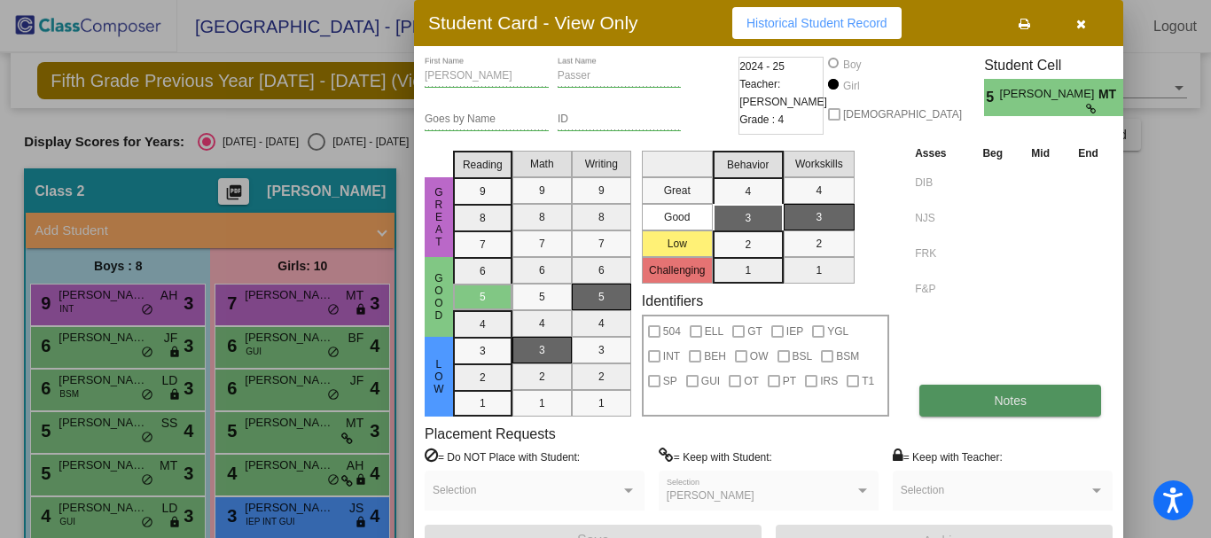
click at [959, 401] on button "Notes" at bounding box center [1011, 401] width 182 height 32
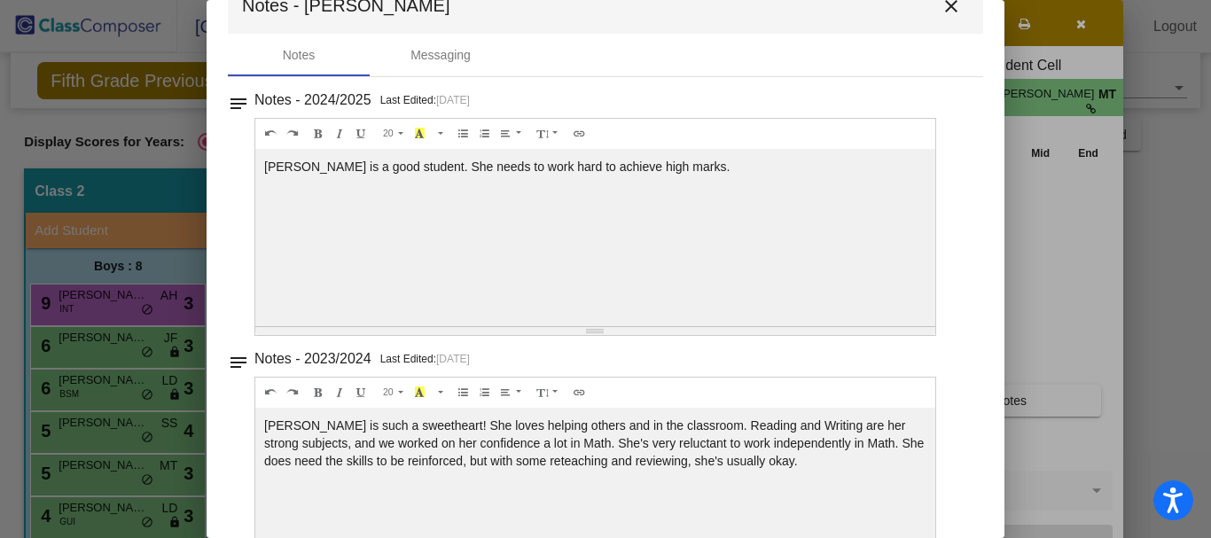
scroll to position [45, 0]
click at [944, 14] on mat-icon "close" at bounding box center [951, 5] width 21 height 21
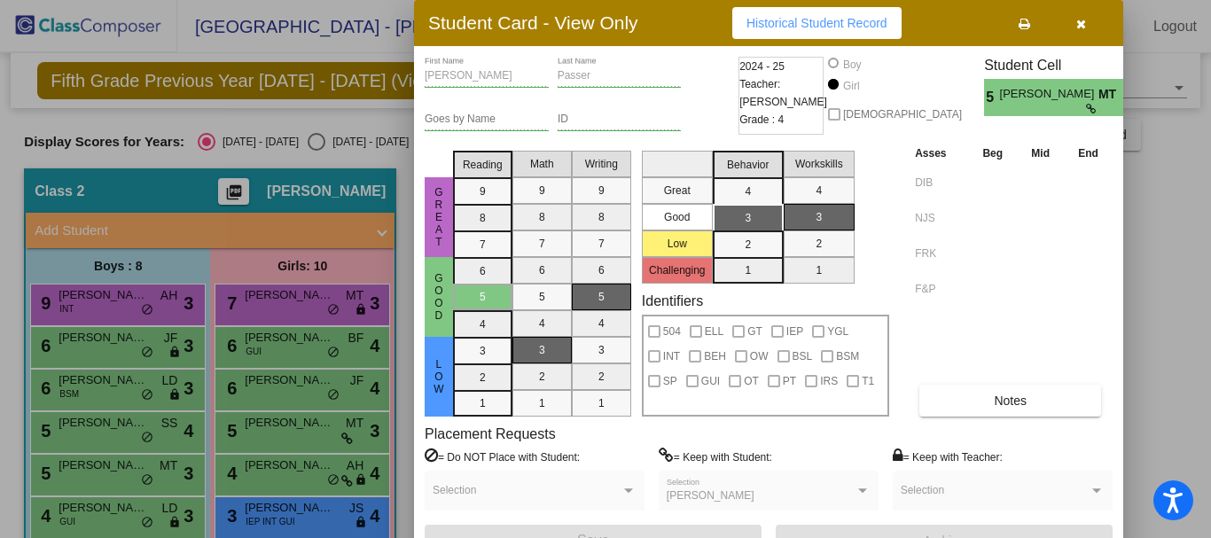
click at [298, 476] on div at bounding box center [605, 269] width 1211 height 538
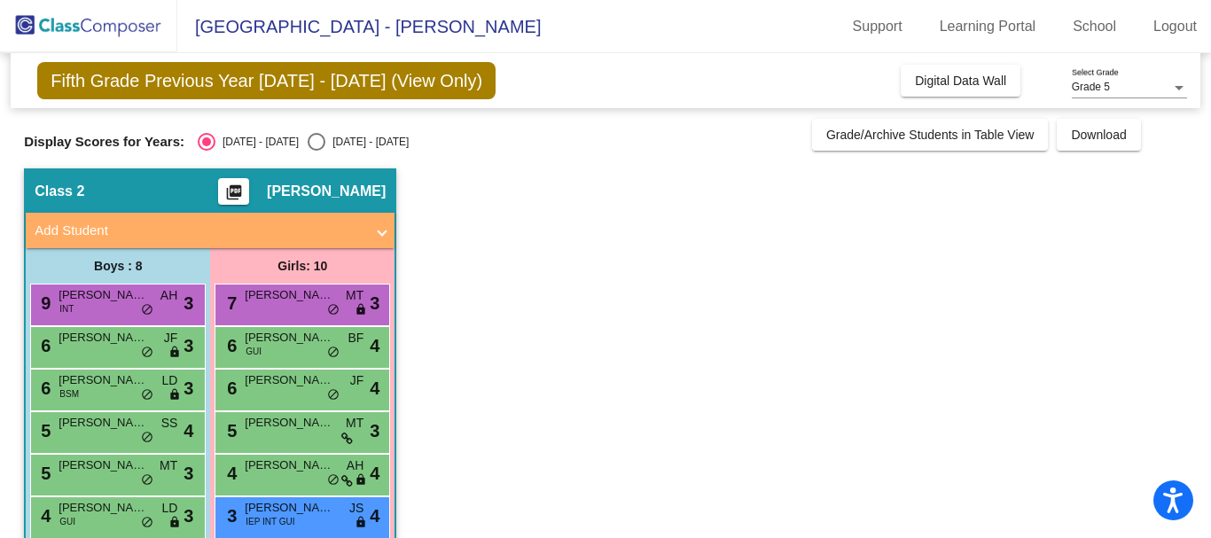
click at [298, 476] on div "4 [PERSON_NAME] AH lock do_not_disturb_alt 4" at bounding box center [301, 473] width 169 height 36
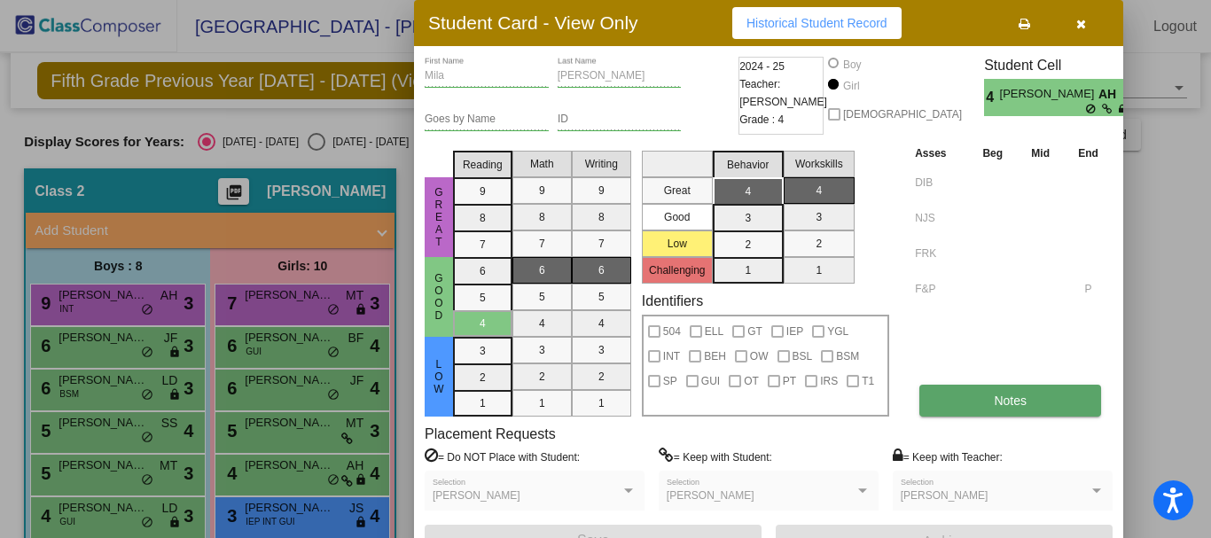
drag, startPoint x: 924, startPoint y: 380, endPoint x: 932, endPoint y: 397, distance: 19.4
click at [932, 397] on button "Notes" at bounding box center [1011, 401] width 182 height 32
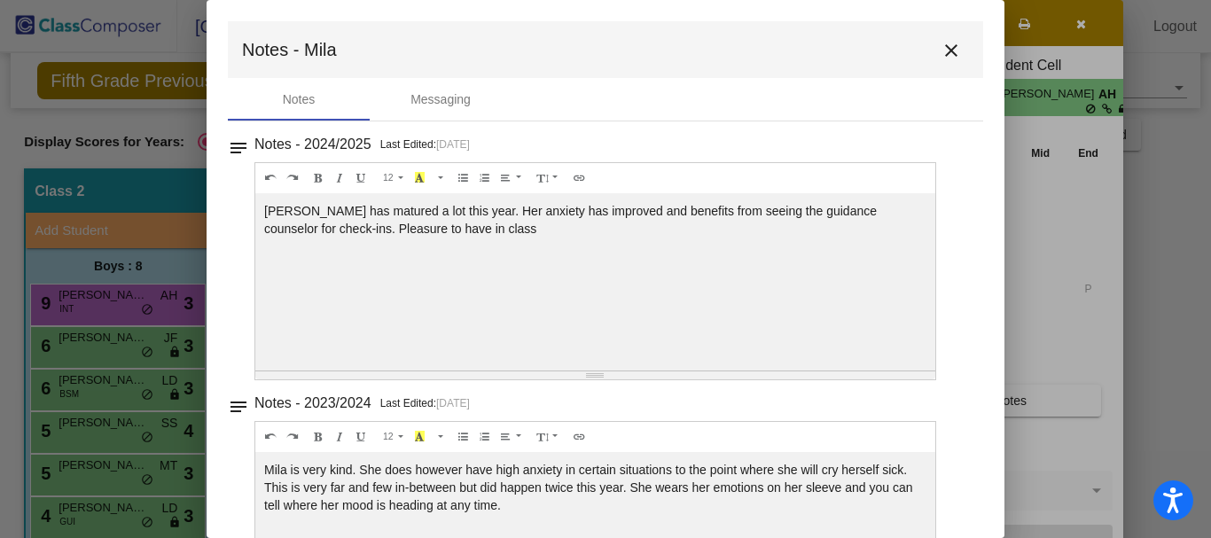
drag, startPoint x: 936, startPoint y: 56, endPoint x: 949, endPoint y: 51, distance: 14.0
click at [949, 51] on mat-icon "close" at bounding box center [951, 50] width 21 height 21
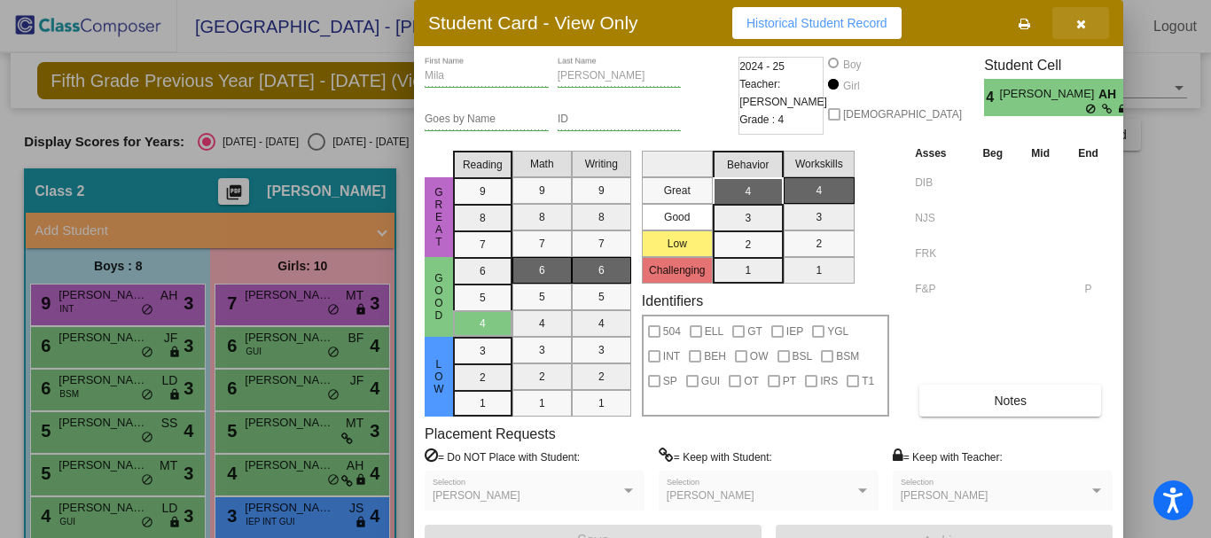
click at [1070, 30] on button "button" at bounding box center [1081, 23] width 57 height 32
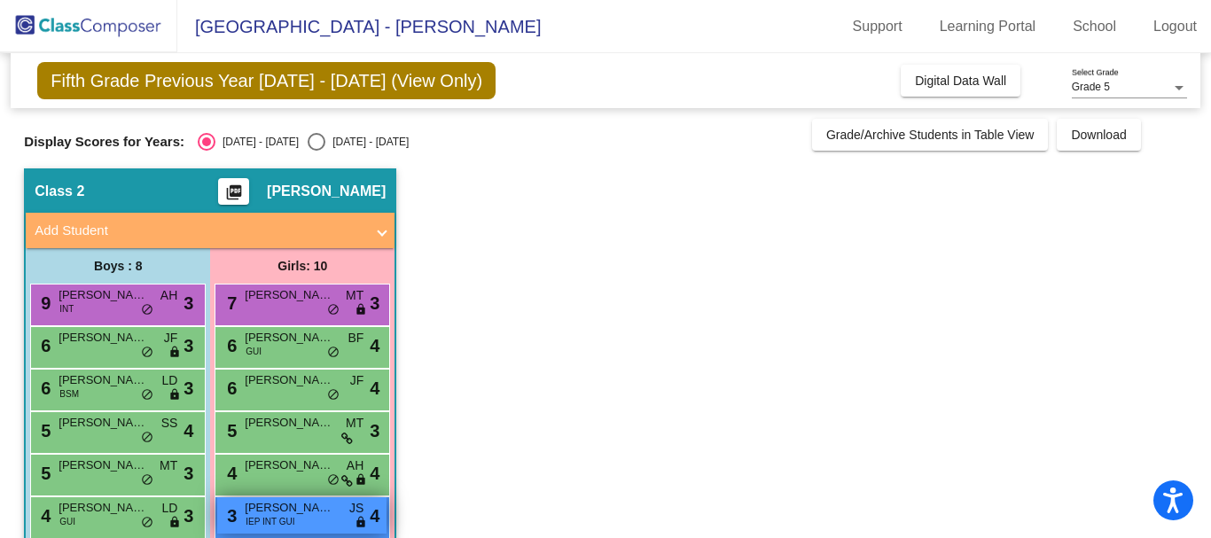
click at [267, 513] on span "[PERSON_NAME]" at bounding box center [289, 508] width 89 height 18
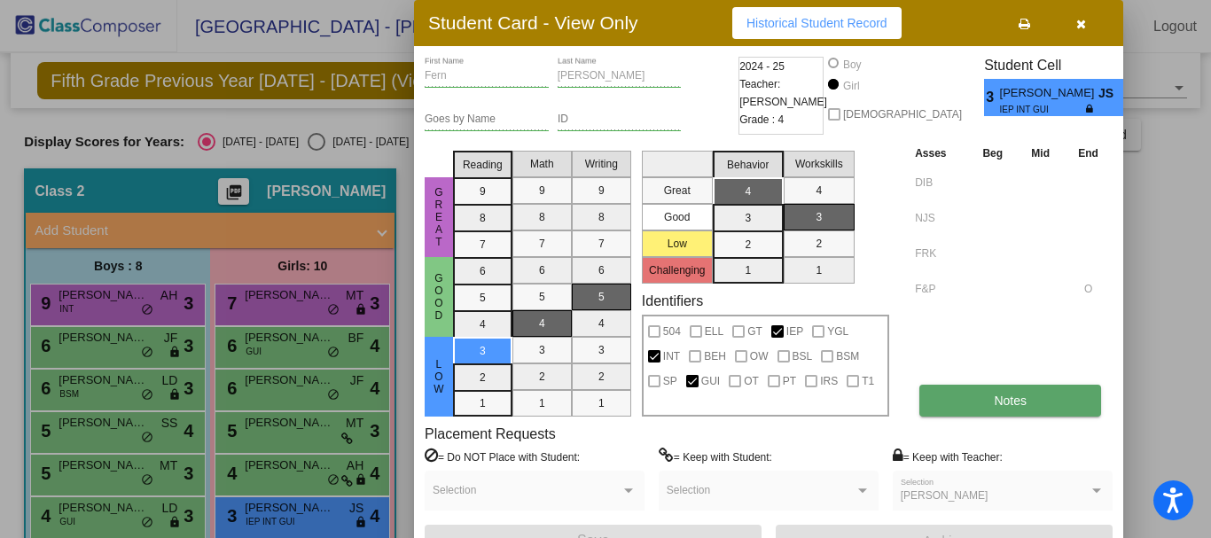
click at [975, 402] on button "Notes" at bounding box center [1011, 401] width 182 height 32
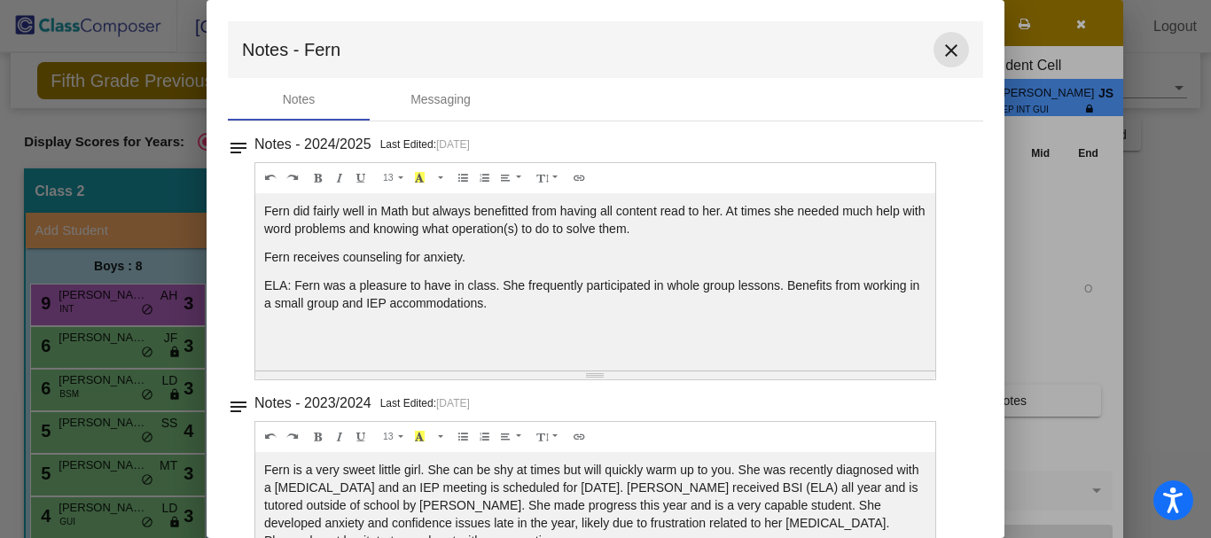
click at [941, 52] on mat-icon "close" at bounding box center [951, 50] width 21 height 21
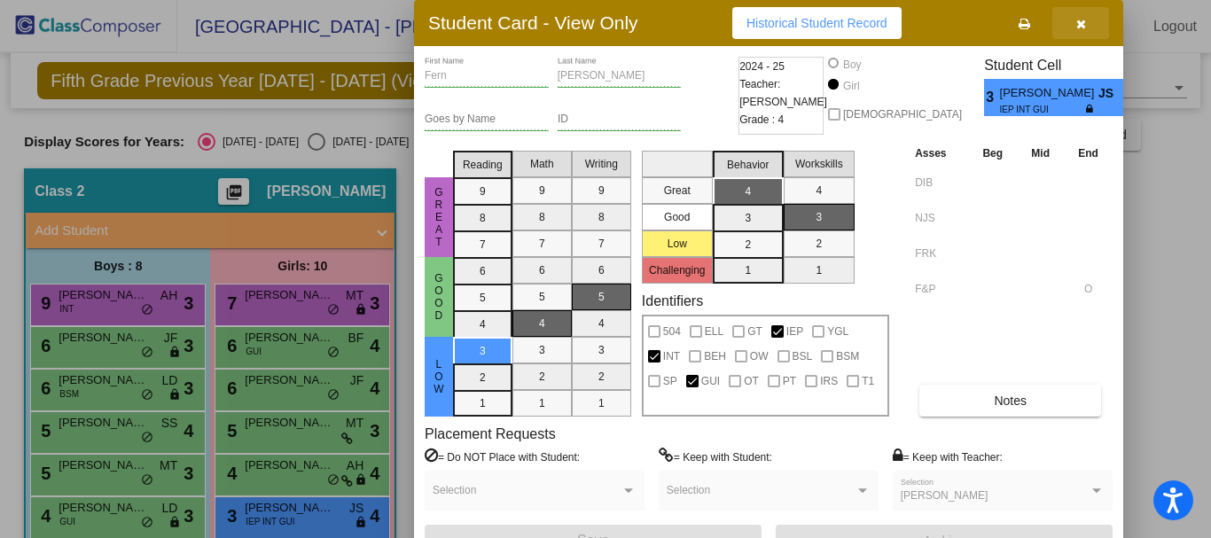
click at [1077, 29] on icon "button" at bounding box center [1082, 24] width 10 height 12
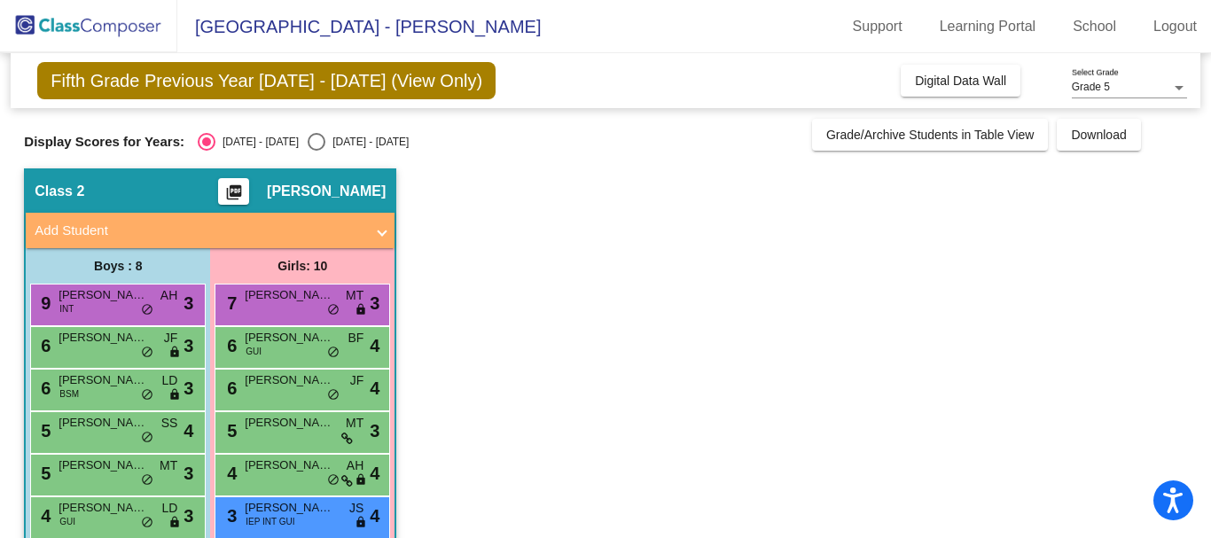
scroll to position [200, 0]
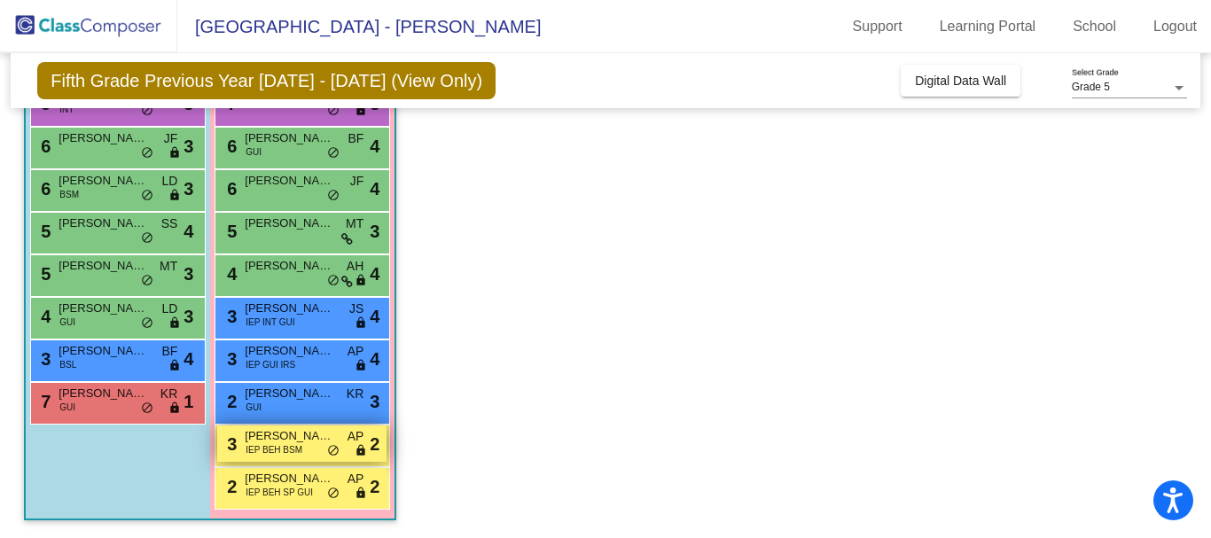
click at [294, 450] on span "IEP BEH BSM" at bounding box center [274, 449] width 57 height 13
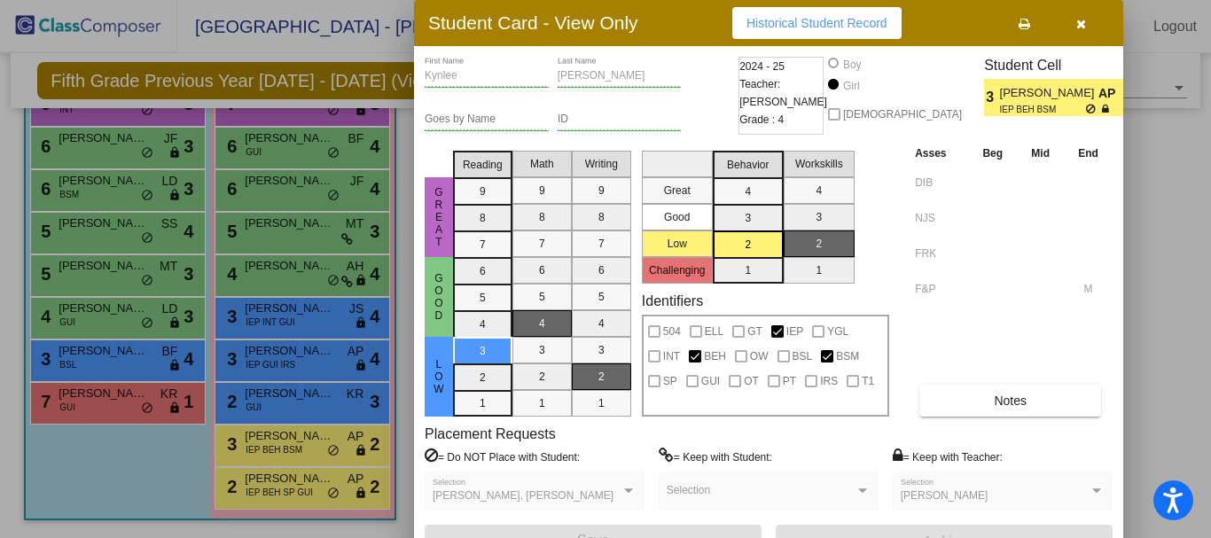
click at [304, 452] on div at bounding box center [605, 269] width 1211 height 538
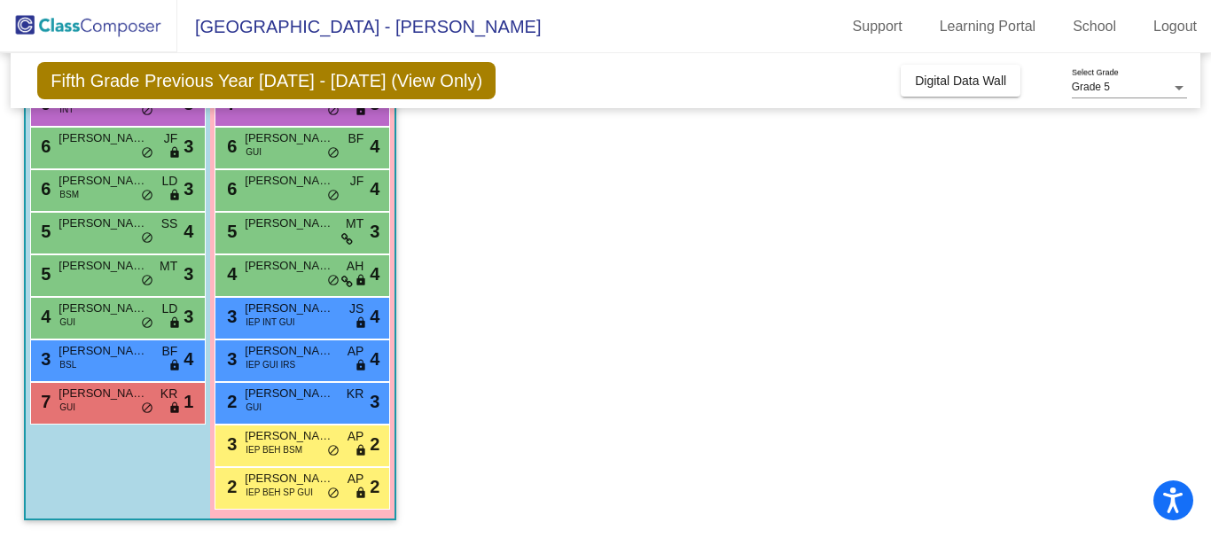
click at [304, 452] on div "3 Kynlee Augustine IEP BEH BSM AP lock do_not_disturb_alt 2" at bounding box center [301, 444] width 169 height 36
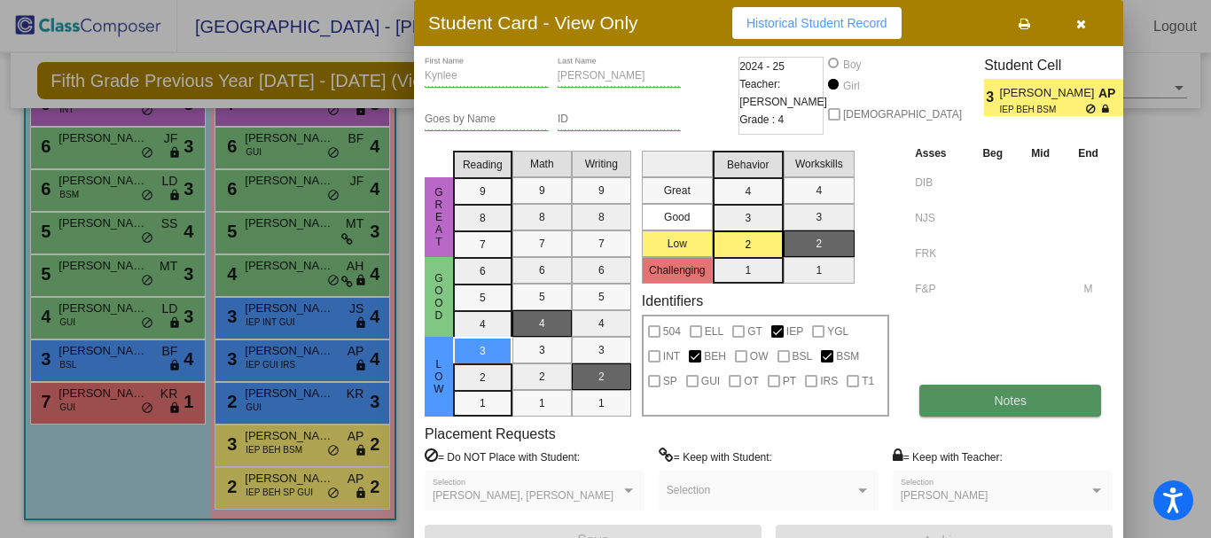
click at [976, 411] on button "Notes" at bounding box center [1011, 401] width 182 height 32
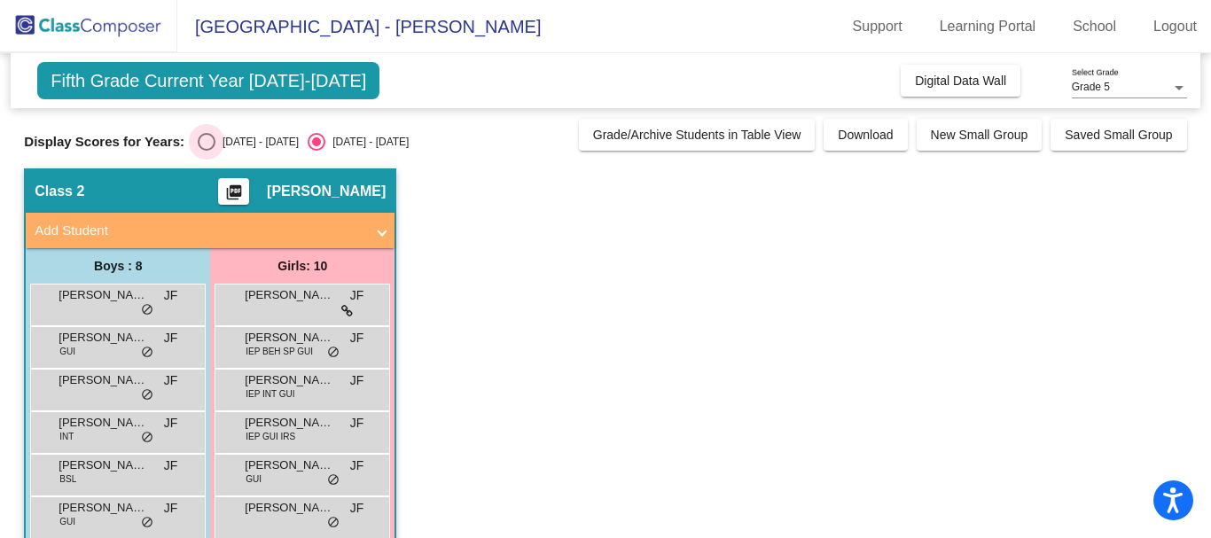
click at [211, 137] on div "Select an option" at bounding box center [207, 142] width 18 height 18
click at [207, 151] on input "[DATE] - [DATE]" at bounding box center [206, 151] width 1 height 1
radio input "true"
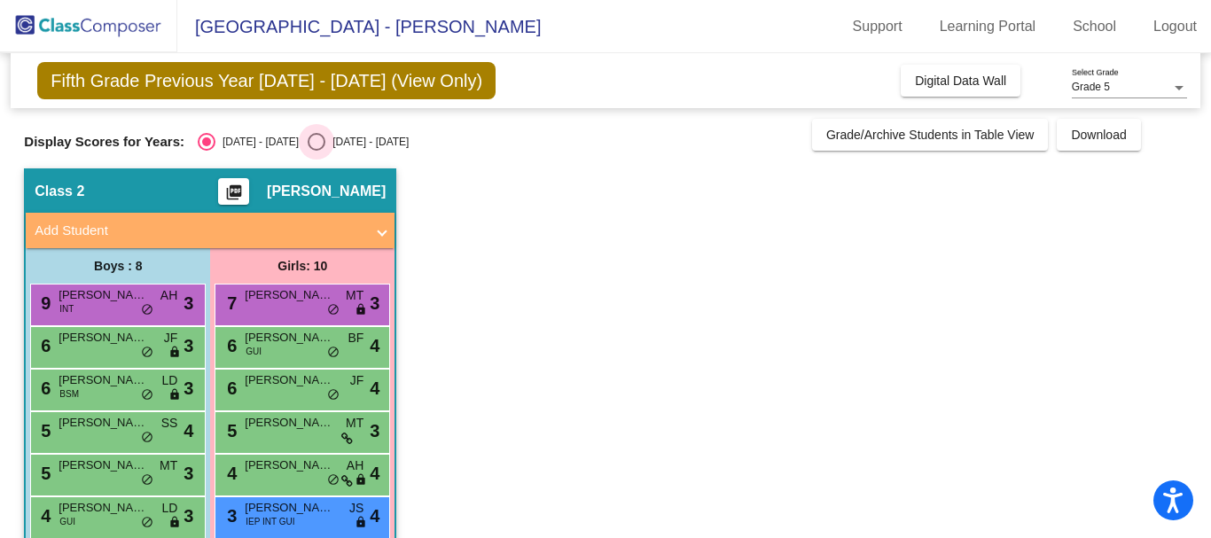
click at [308, 136] on div "Select an option" at bounding box center [317, 142] width 18 height 18
click at [316, 151] on input "[DATE] - [DATE]" at bounding box center [316, 151] width 1 height 1
radio input "true"
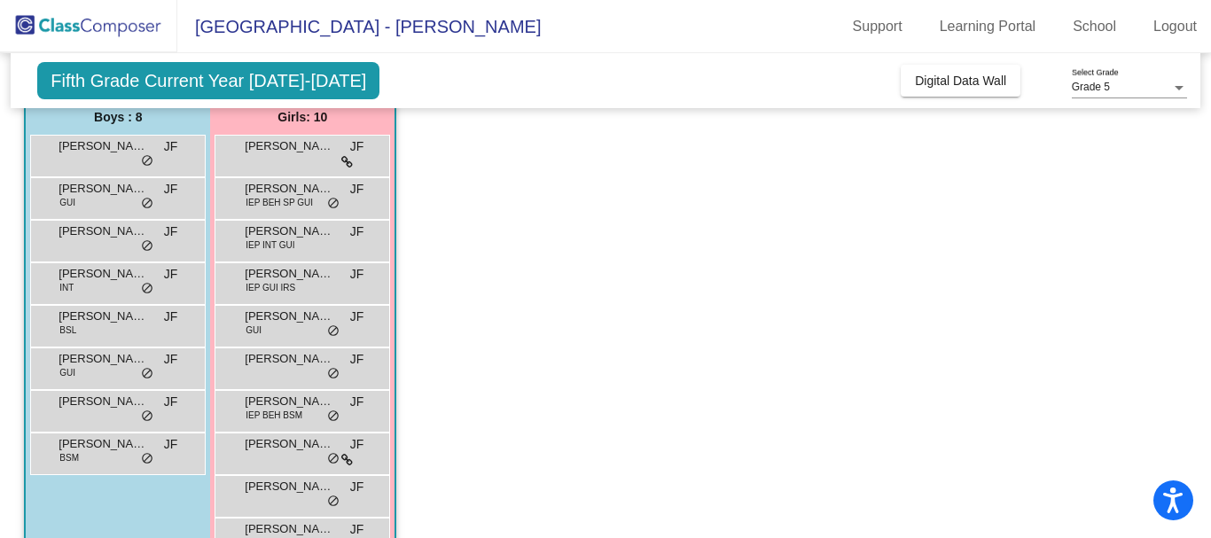
scroll to position [200, 0]
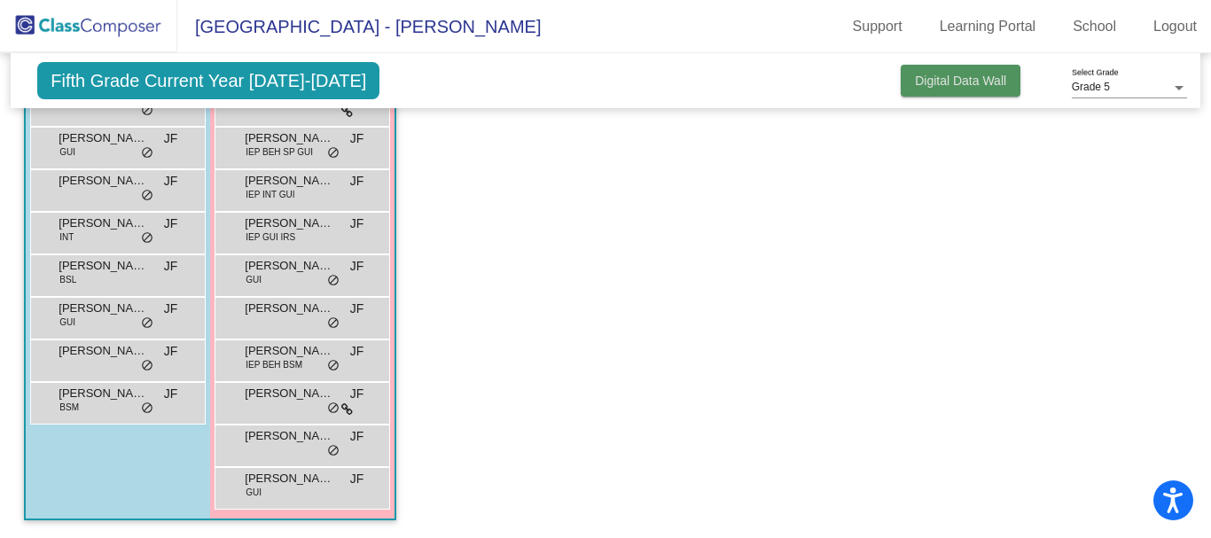
click at [966, 80] on span "Digital Data Wall" at bounding box center [960, 81] width 91 height 14
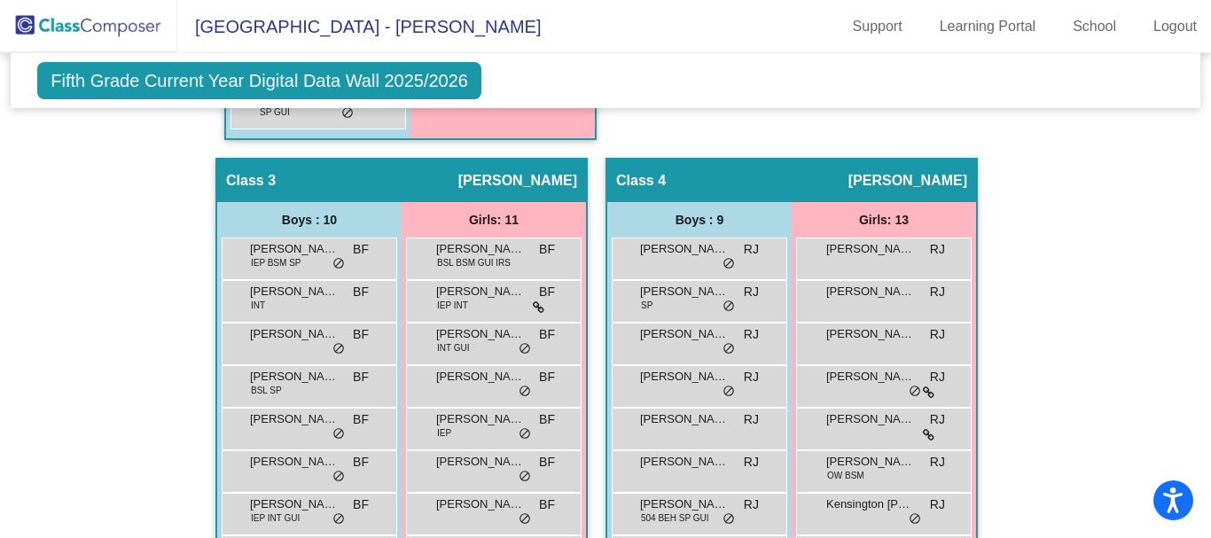
scroll to position [1129, 0]
click at [456, 263] on span "BSL BSM GUI IRS" at bounding box center [474, 262] width 74 height 13
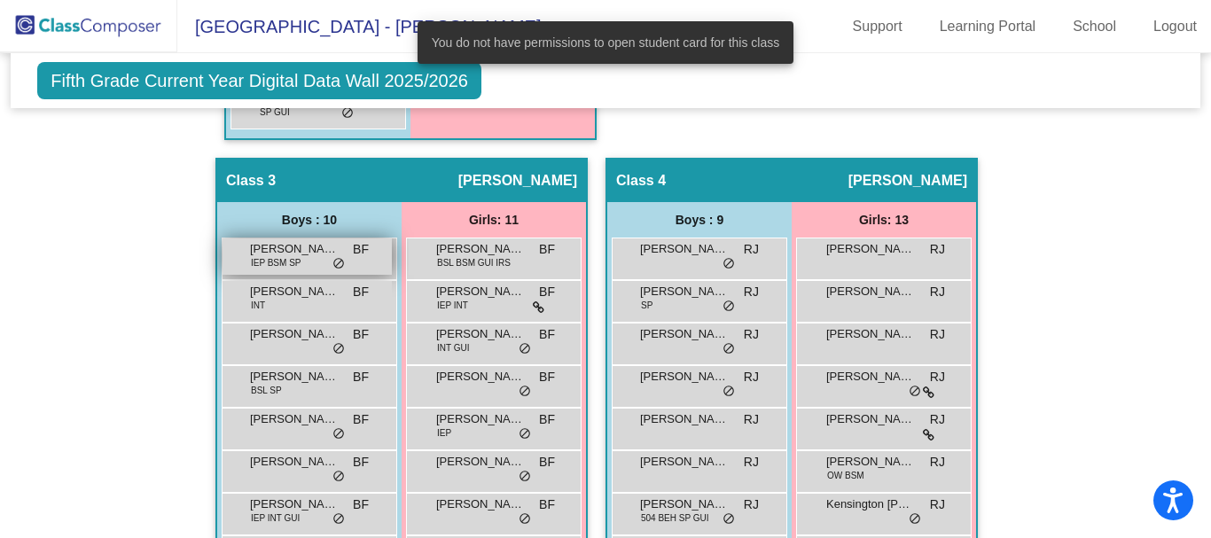
click at [307, 263] on div "[PERSON_NAME] IEP BSM SP BF lock do_not_disturb_alt" at bounding box center [307, 257] width 169 height 36
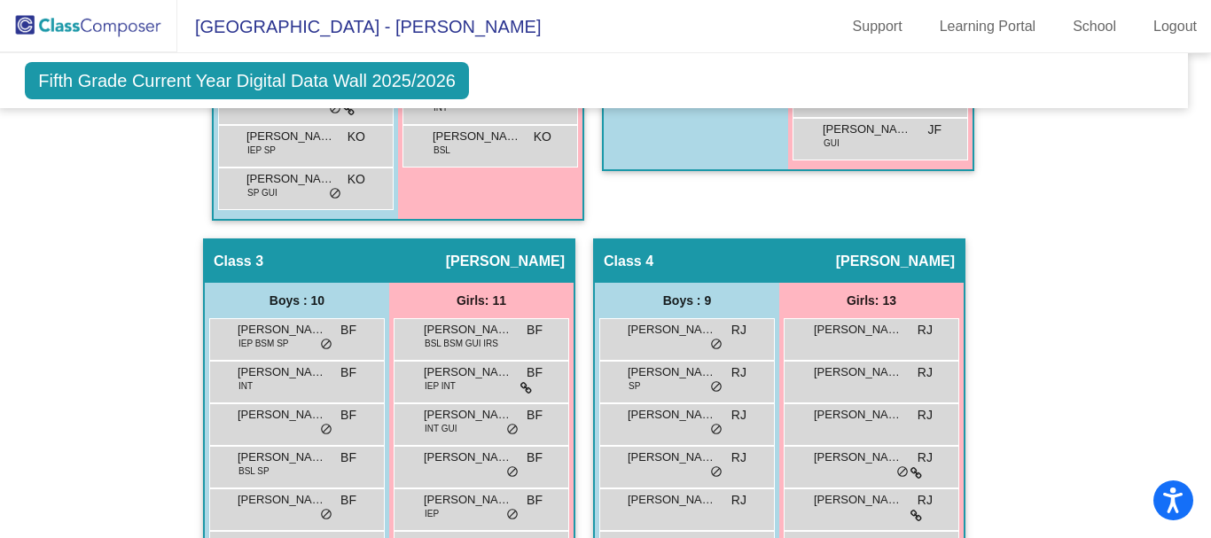
scroll to position [1054, 12]
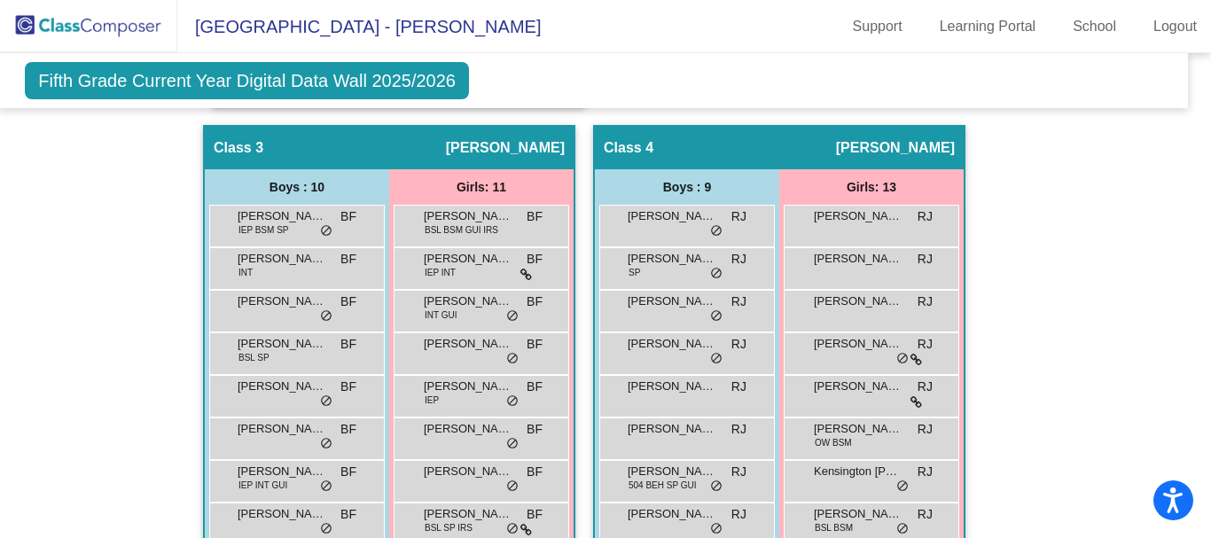
click at [710, 462] on div "[PERSON_NAME] 504 BEH SP GUI RJ lock do_not_disturb_alt" at bounding box center [684, 479] width 169 height 36
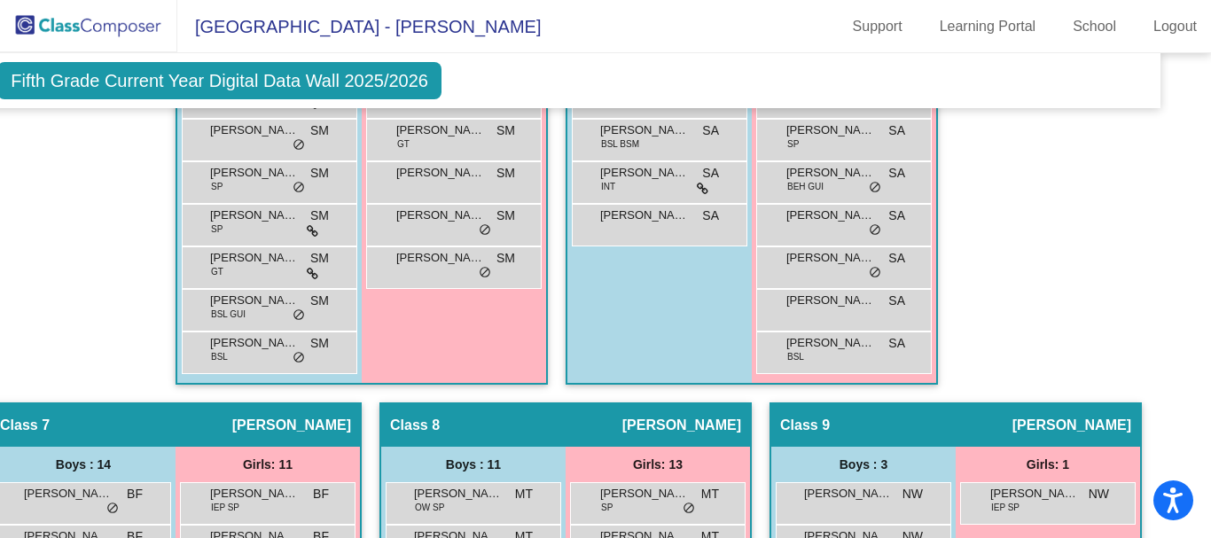
scroll to position [2214, 40]
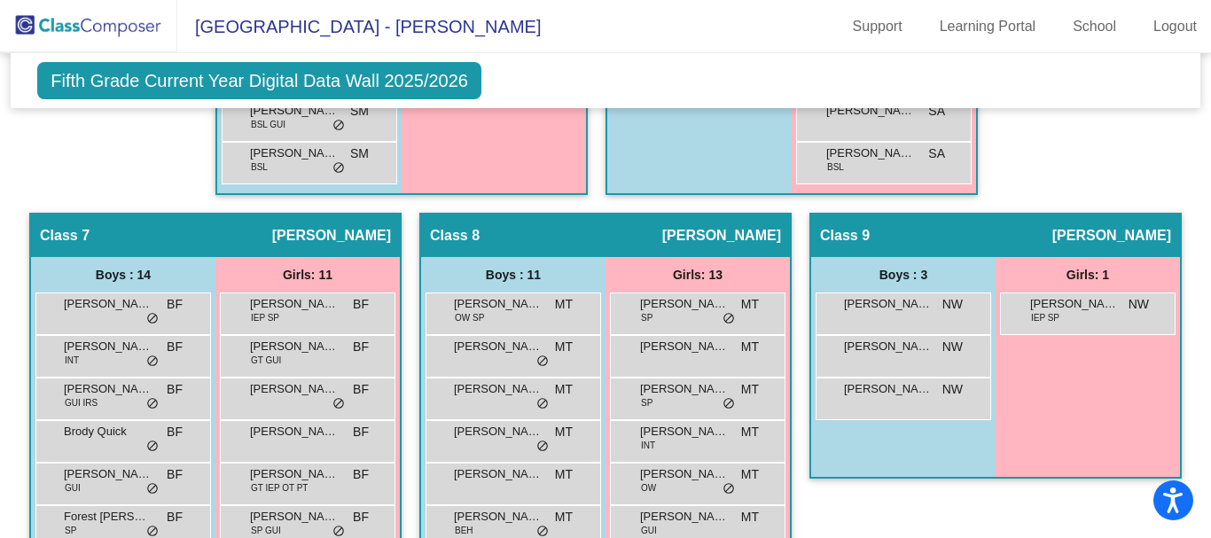
click at [710, 462] on div "[PERSON_NAME] INT MT lock do_not_disturb_alt" at bounding box center [698, 441] width 176 height 43
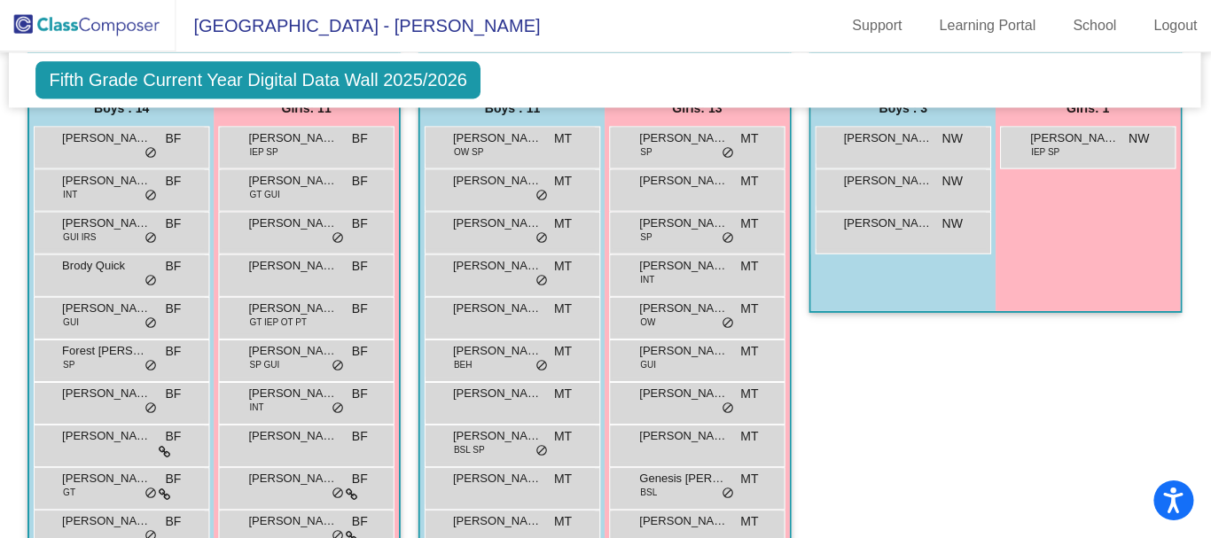
scroll to position [0, 0]
click at [876, 460] on div "Class 9 picture_as_pdf [PERSON_NAME] Add Student First Name Last Name Student I…" at bounding box center [996, 399] width 372 height 704
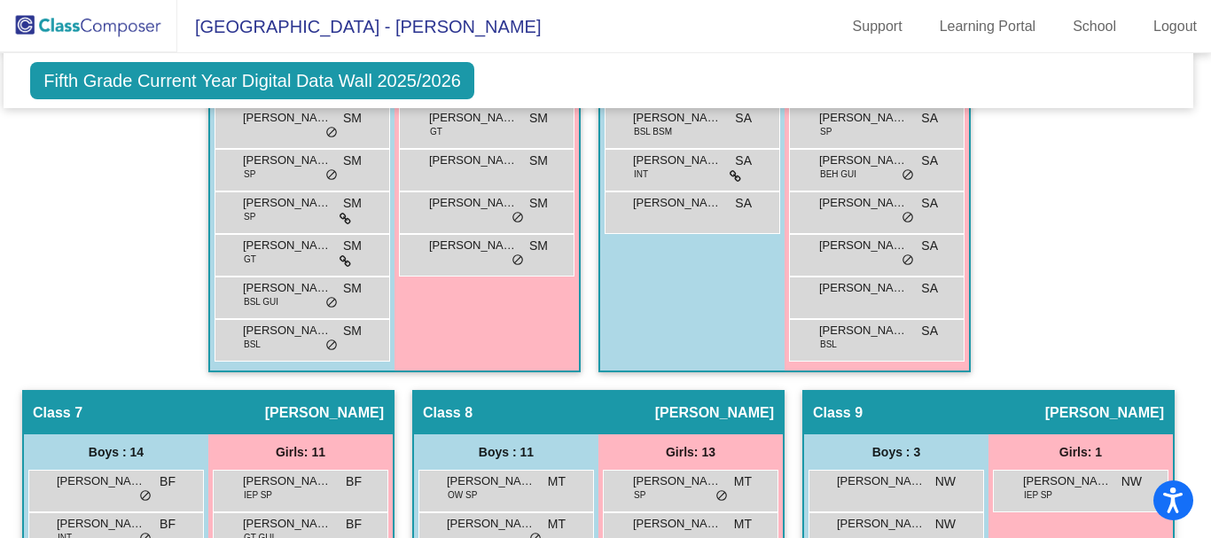
scroll to position [2221, 7]
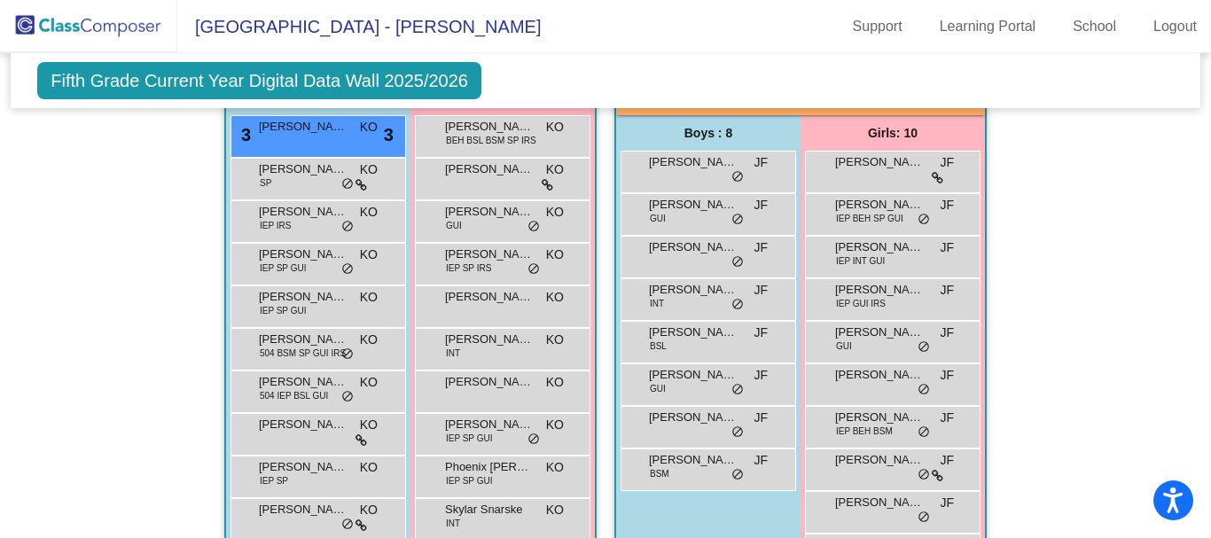
scroll to position [633, 0]
click at [705, 287] on span "[PERSON_NAME][GEOGRAPHIC_DATA]" at bounding box center [693, 289] width 89 height 18
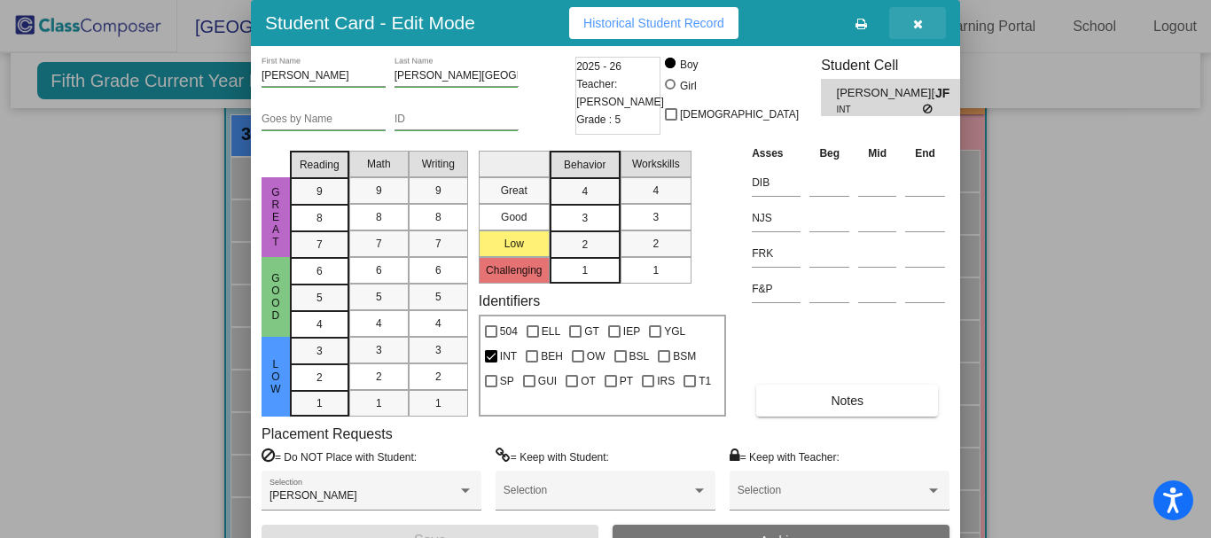
click at [923, 31] on button "button" at bounding box center [917, 23] width 57 height 32
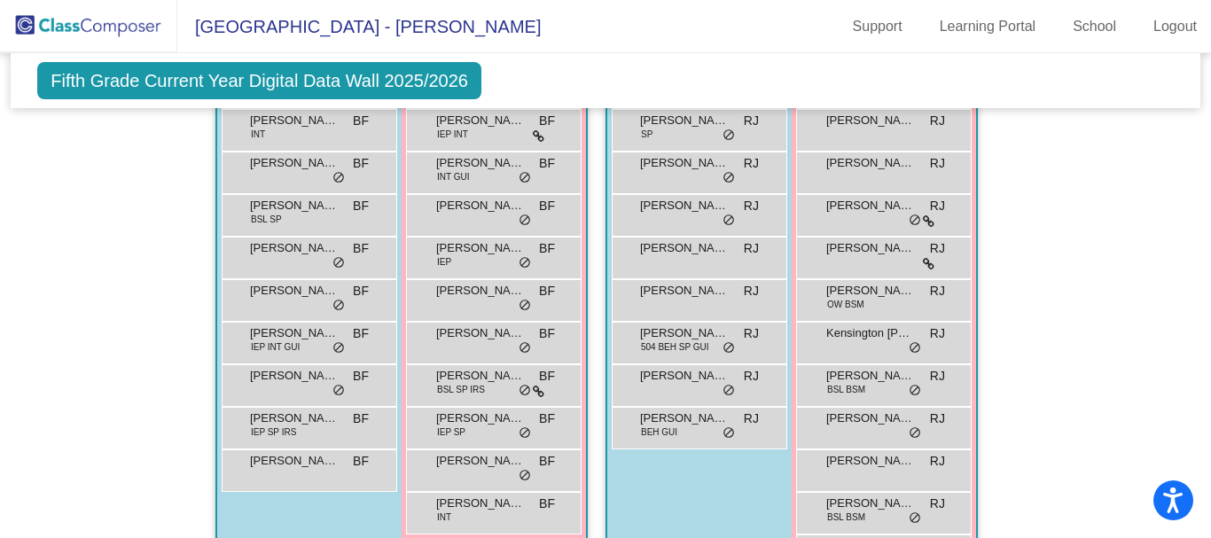
scroll to position [1303, 0]
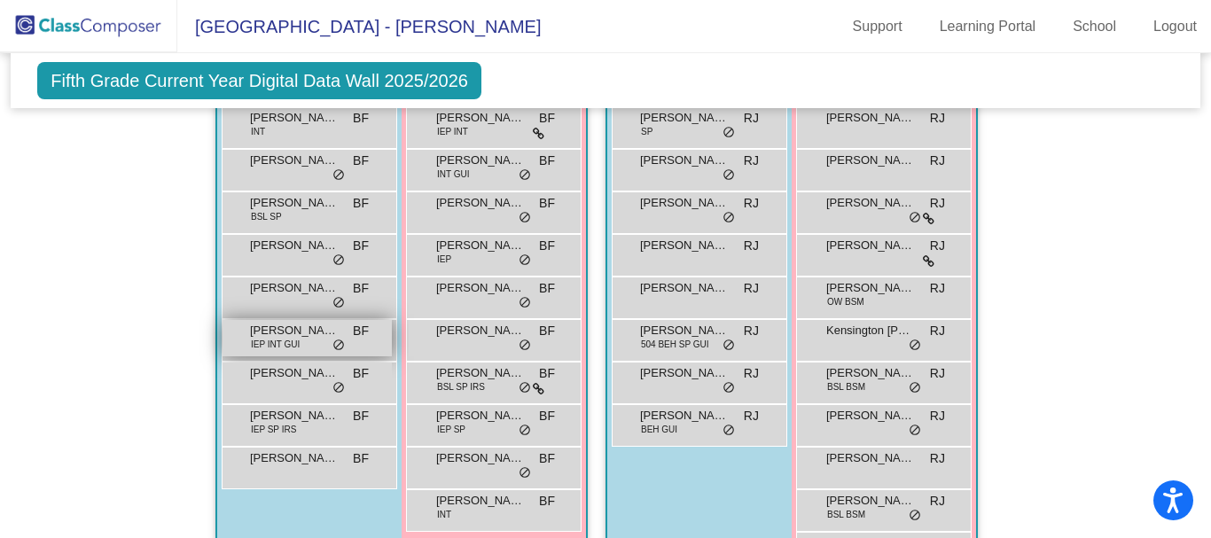
click at [276, 328] on span "[PERSON_NAME]" at bounding box center [294, 331] width 89 height 18
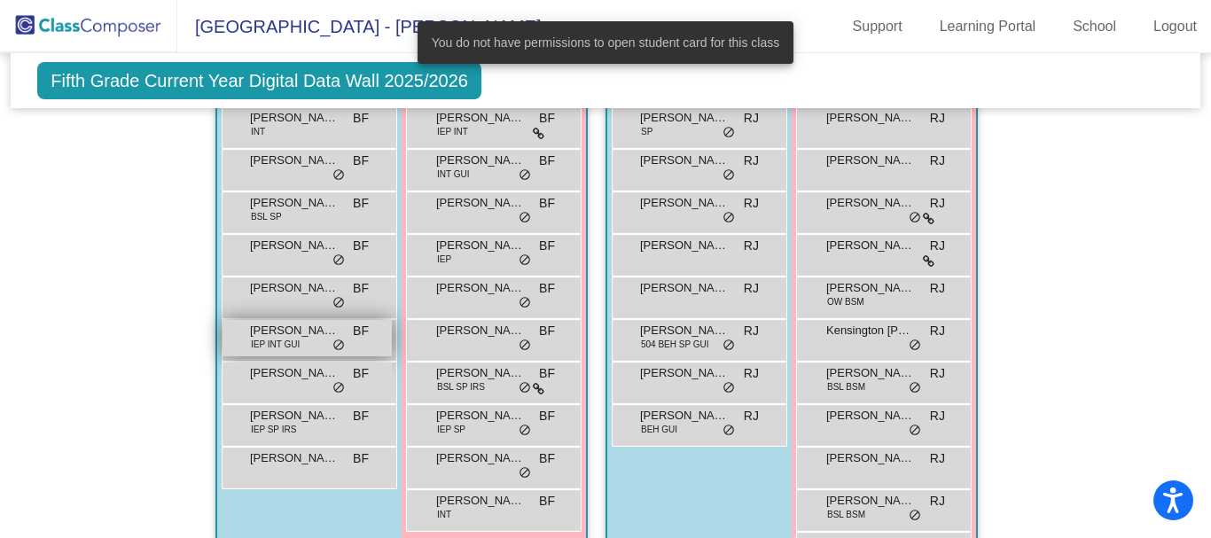
click at [280, 327] on span "[PERSON_NAME]" at bounding box center [294, 331] width 89 height 18
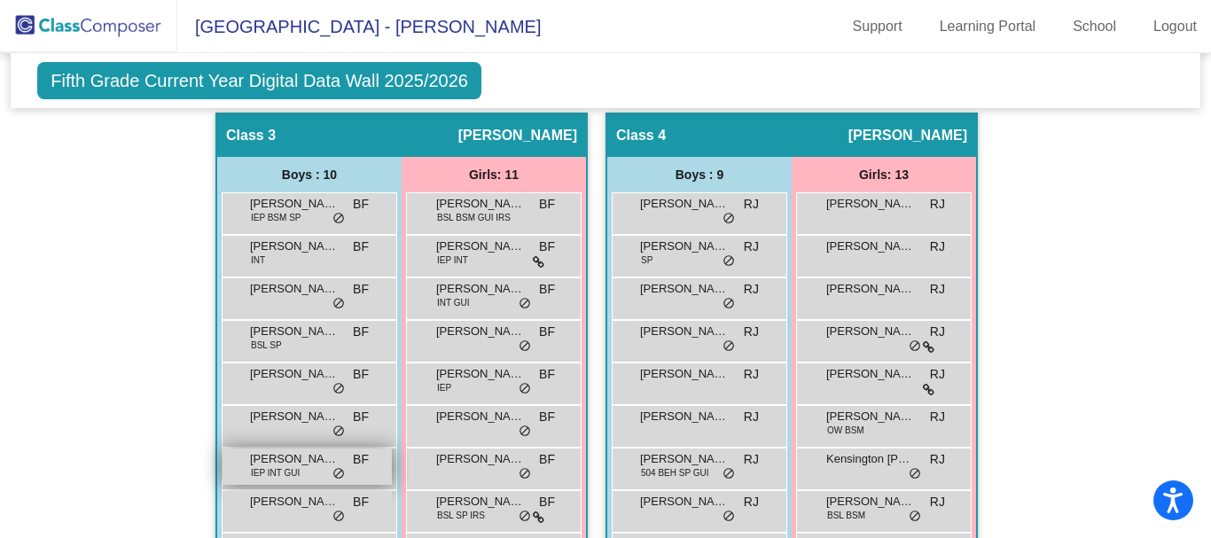
scroll to position [1173, 0]
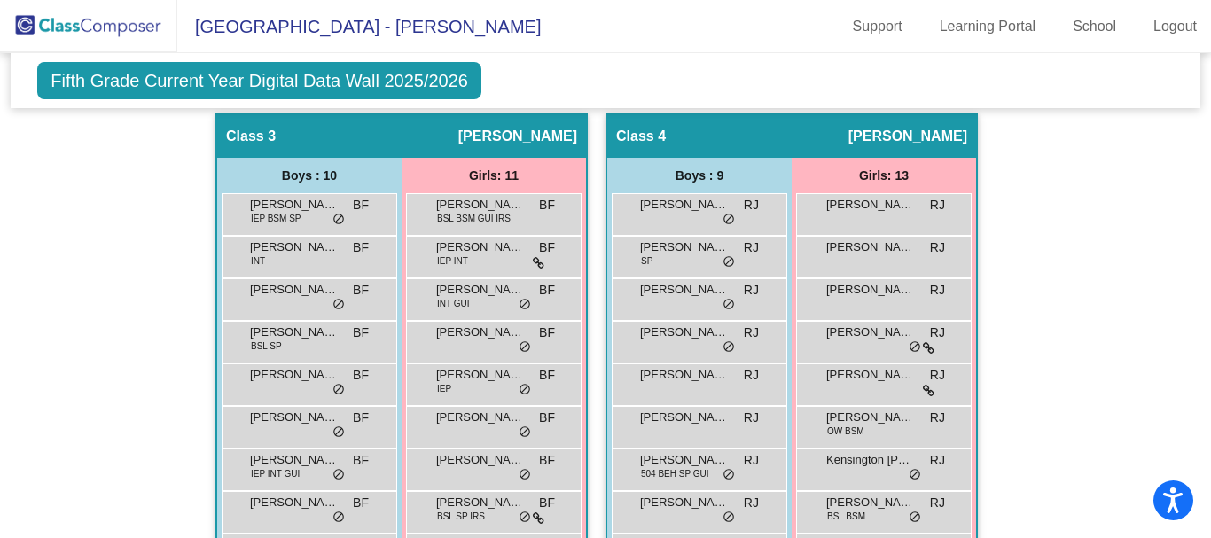
click at [357, 69] on span "Fifth Grade Current Year Digital Data Wall 2025/2026" at bounding box center [259, 80] width 444 height 37
click at [365, 93] on span "Fifth Grade Current Year Digital Data Wall 2025/2026" at bounding box center [259, 80] width 444 height 37
click at [366, 90] on span "Fifth Grade Current Year Digital Data Wall 2025/2026" at bounding box center [259, 80] width 444 height 37
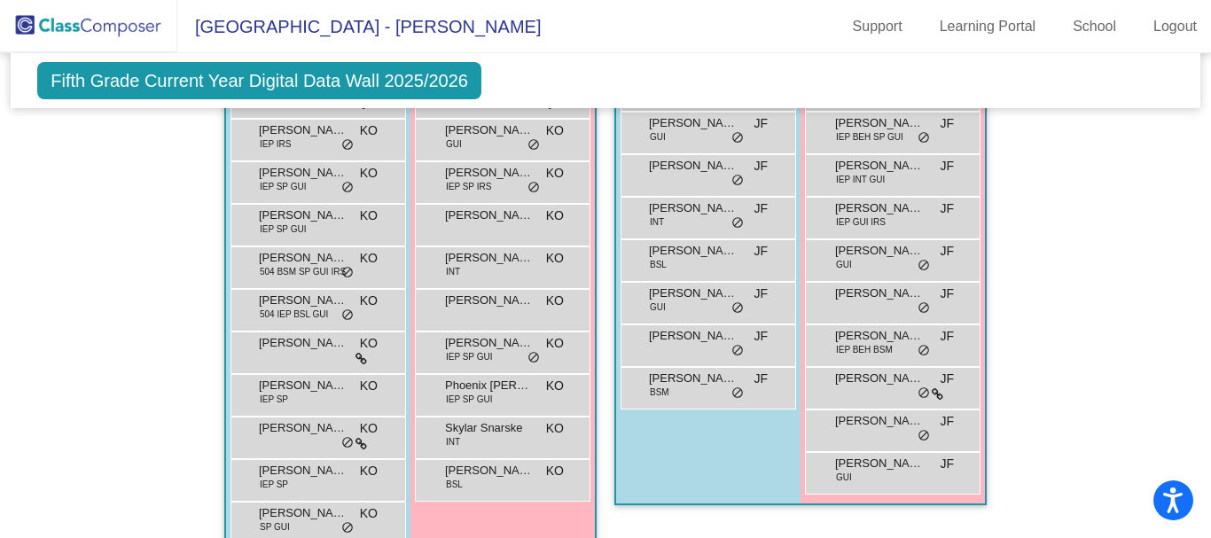
scroll to position [715, 0]
